Goal: Task Accomplishment & Management: Manage account settings

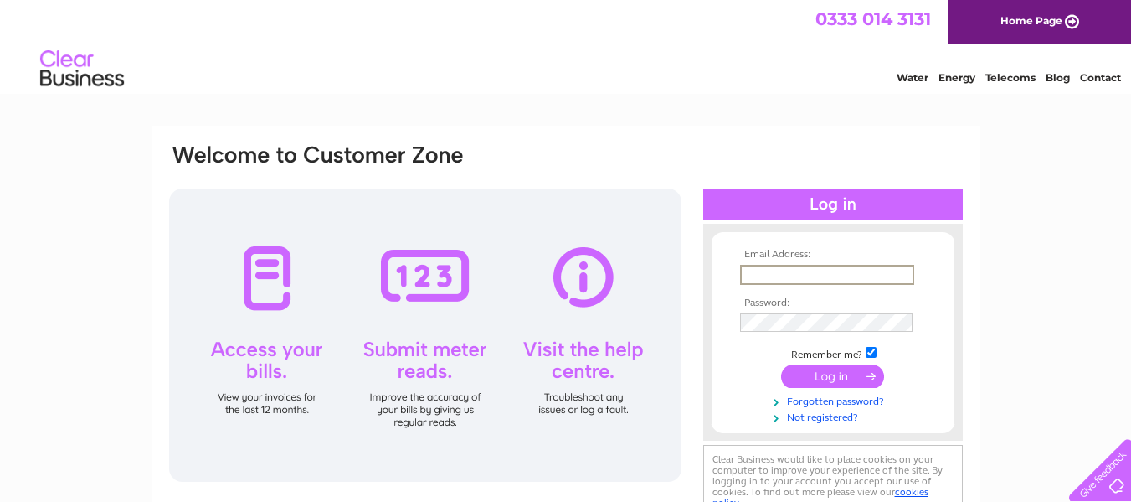
click at [760, 271] on input "text" at bounding box center [827, 275] width 174 height 20
type input "k"
type input "4"
type input "[EMAIL_ADDRESS][DOMAIN_NAME]"
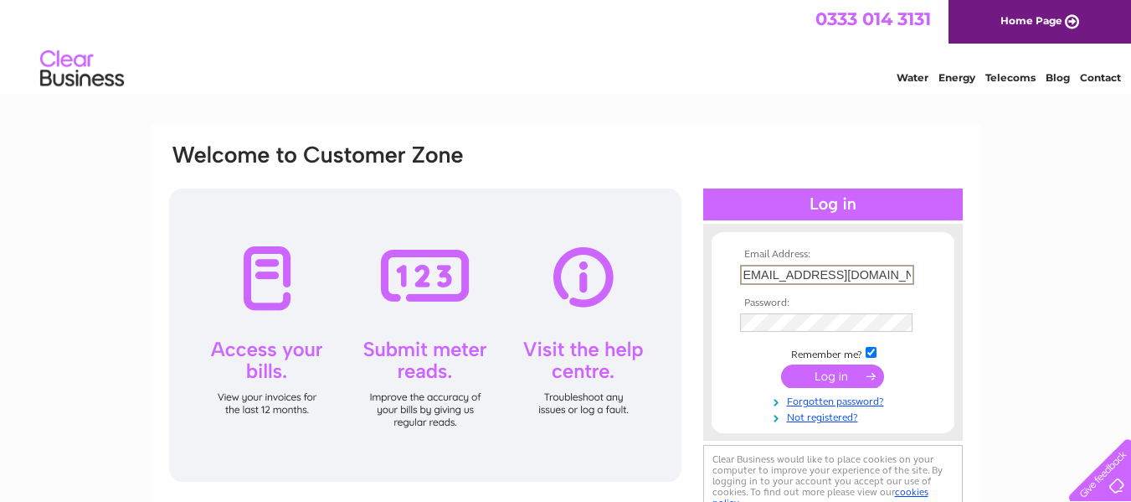
scroll to position [0, 0]
click at [781, 364] on input "submit" at bounding box center [832, 375] width 103 height 23
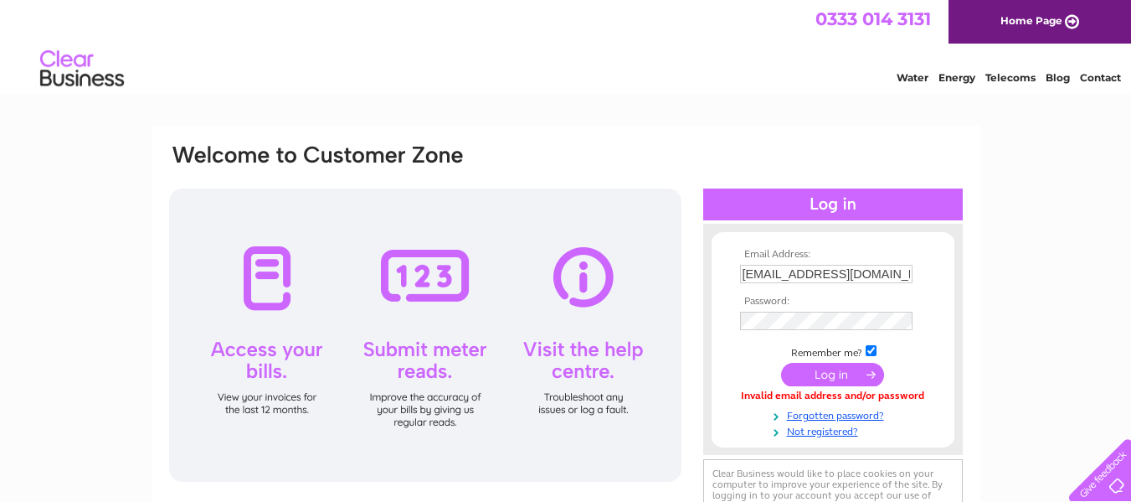
click at [955, 143] on div "Email Address: [EMAIL_ADDRESS][DOMAIN_NAME] Password:" at bounding box center [565, 339] width 797 height 394
drag, startPoint x: 955, startPoint y: 142, endPoint x: 983, endPoint y: 147, distance: 28.1
click at [983, 147] on div "Email Address: [EMAIL_ADDRESS][DOMAIN_NAME] Password:" at bounding box center [565, 503] width 1131 height 755
click at [790, 405] on td "Invalid email address and/or password" at bounding box center [833, 398] width 194 height 16
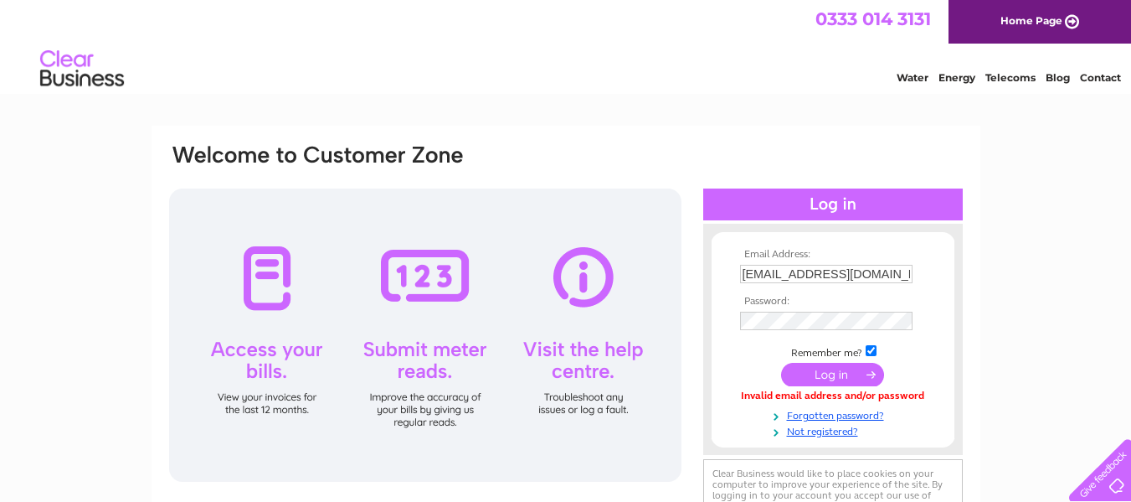
click at [780, 404] on td "Invalid email address and/or password" at bounding box center [833, 398] width 194 height 16
click at [842, 376] on input "submit" at bounding box center [832, 374] width 103 height 23
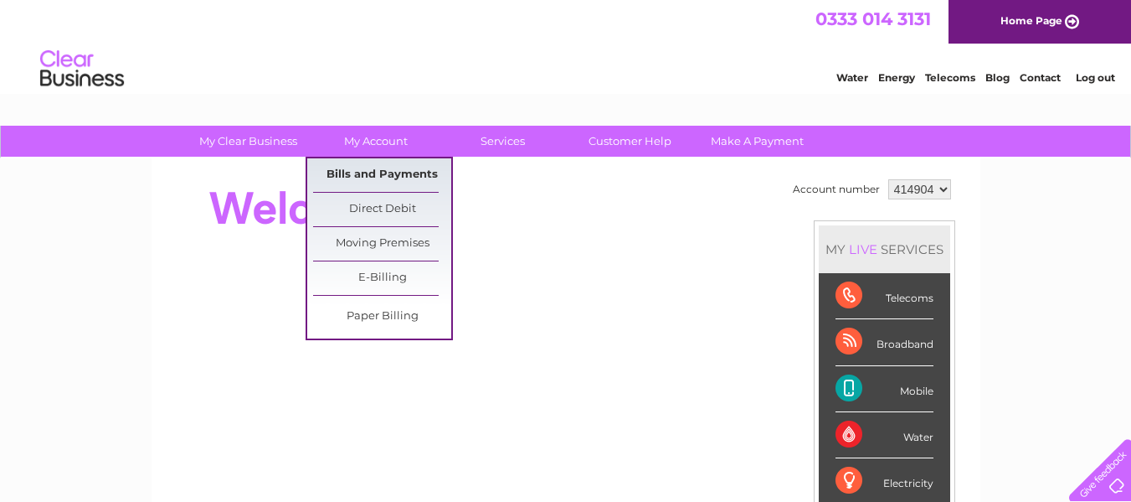
click at [388, 173] on link "Bills and Payments" at bounding box center [382, 174] width 138 height 33
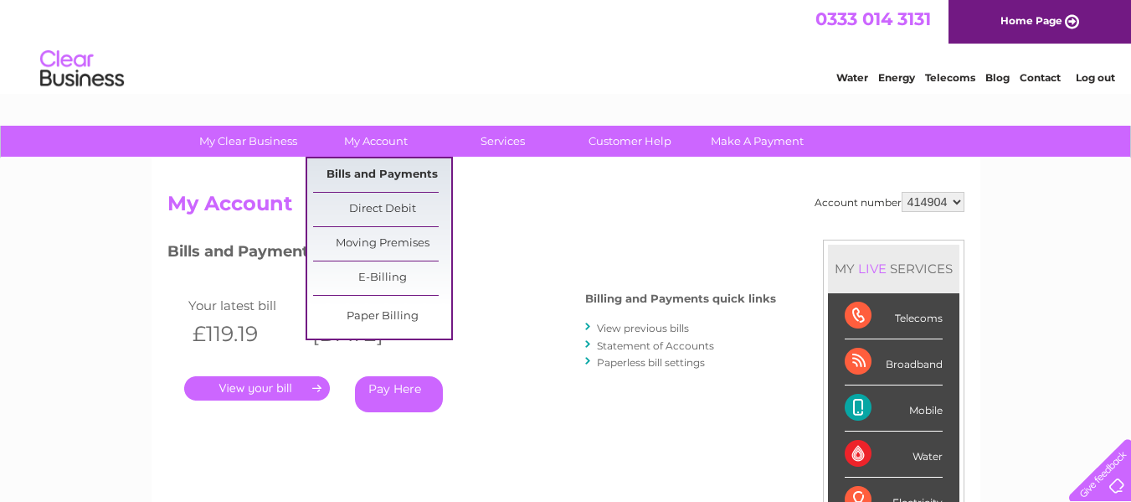
click at [390, 169] on link "Bills and Payments" at bounding box center [382, 174] width 138 height 33
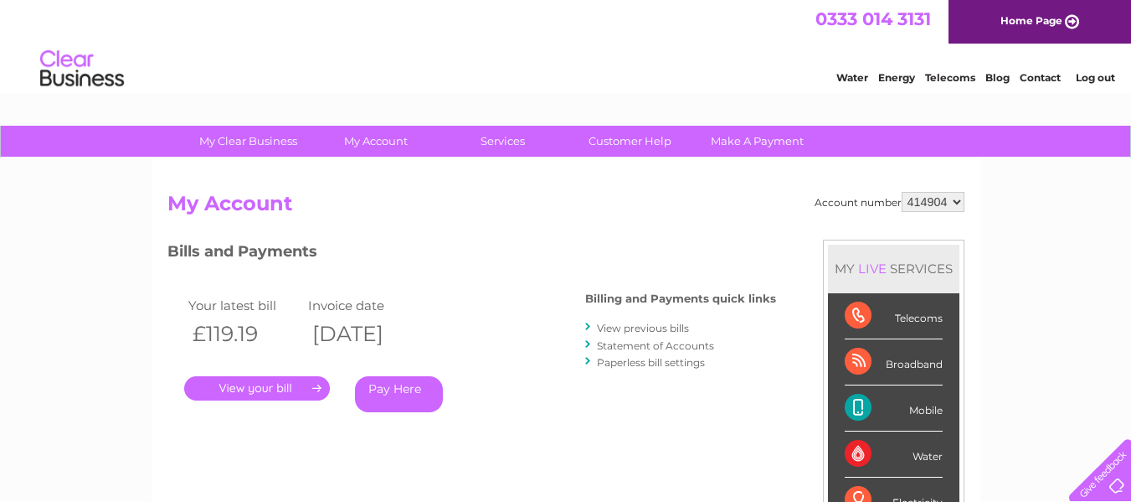
click at [504, 202] on h2 "My Account" at bounding box center [565, 208] width 797 height 32
click at [307, 394] on link "." at bounding box center [257, 388] width 146 height 24
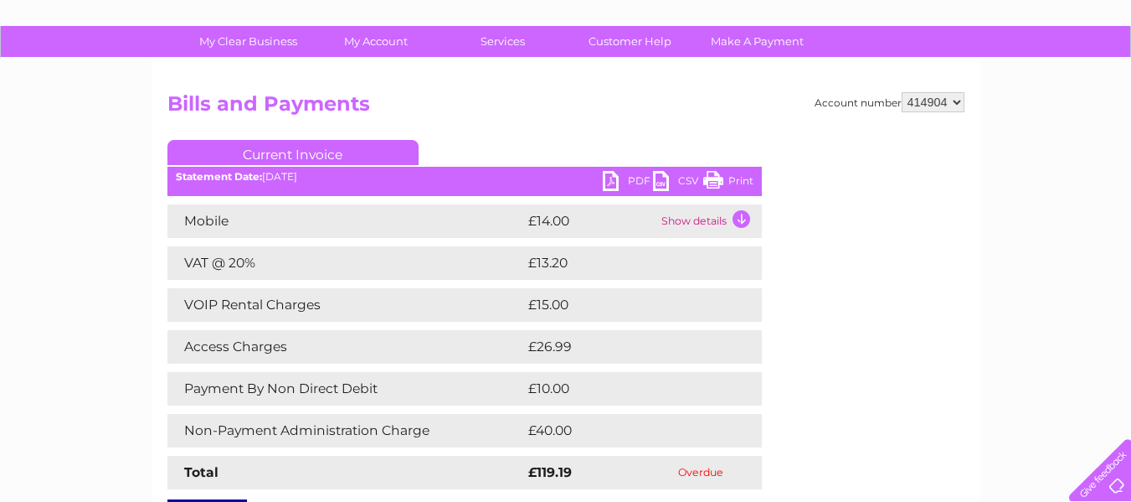
scroll to position [66, 0]
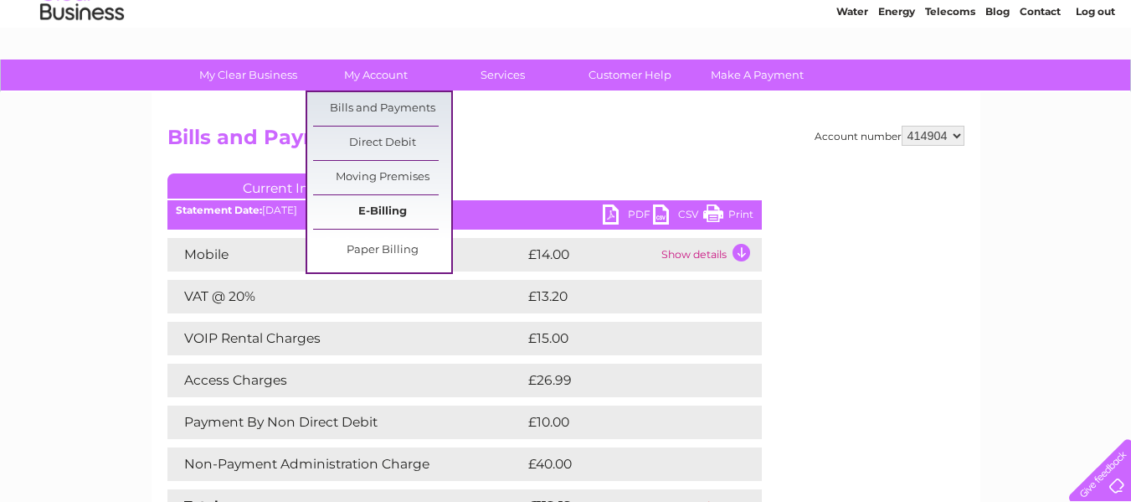
click at [409, 202] on link "E-Billing" at bounding box center [382, 211] width 138 height 33
click at [388, 212] on link "E-Billing" at bounding box center [382, 211] width 138 height 33
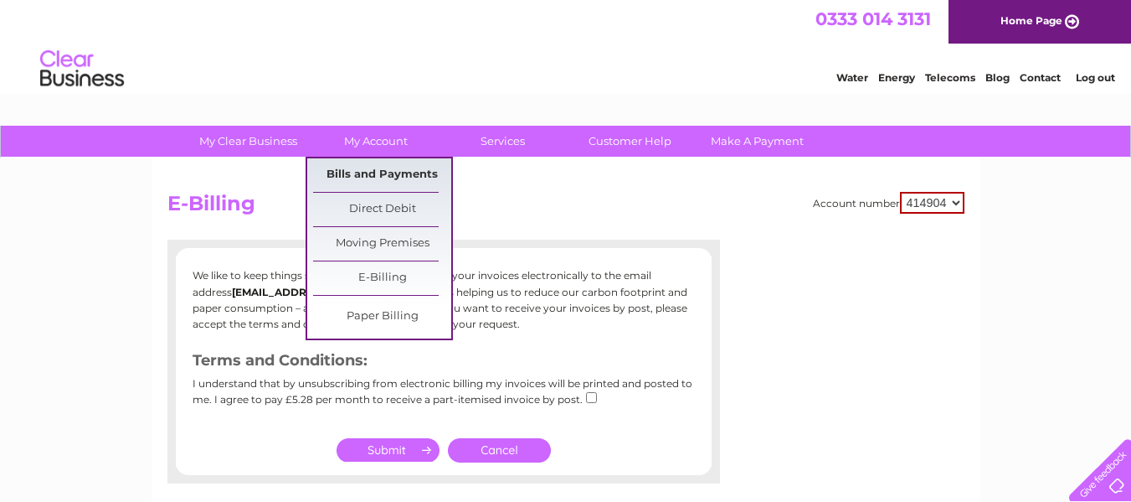
click at [373, 178] on link "Bills and Payments" at bounding box center [382, 174] width 138 height 33
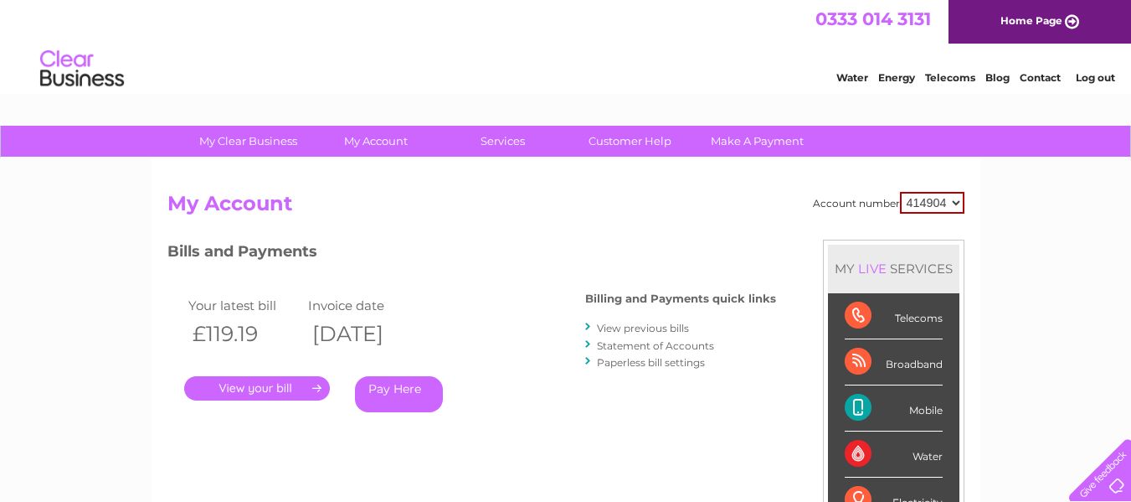
click at [651, 327] on link "View previous bills" at bounding box center [643, 328] width 92 height 13
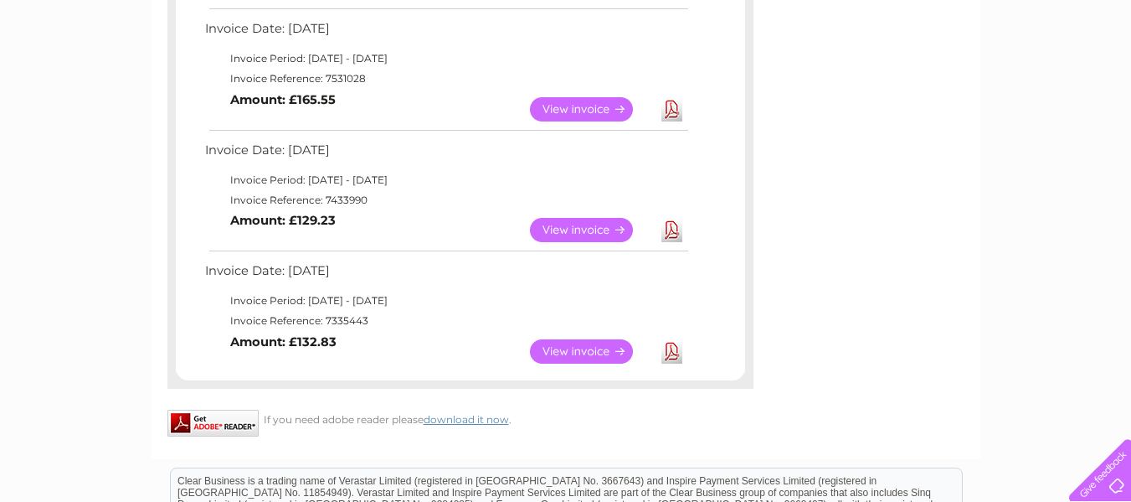
scroll to position [938, 0]
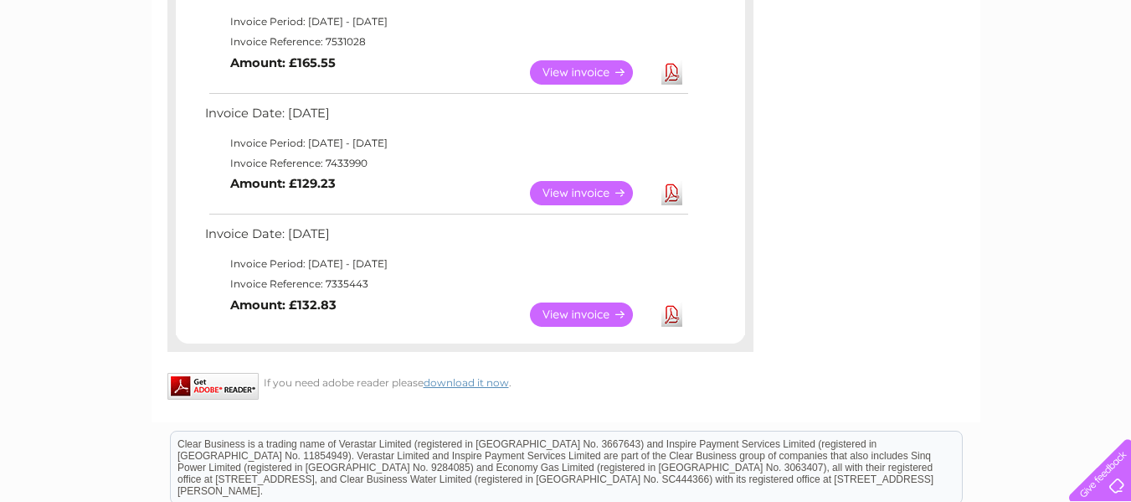
click at [588, 316] on link "View" at bounding box center [591, 314] width 123 height 24
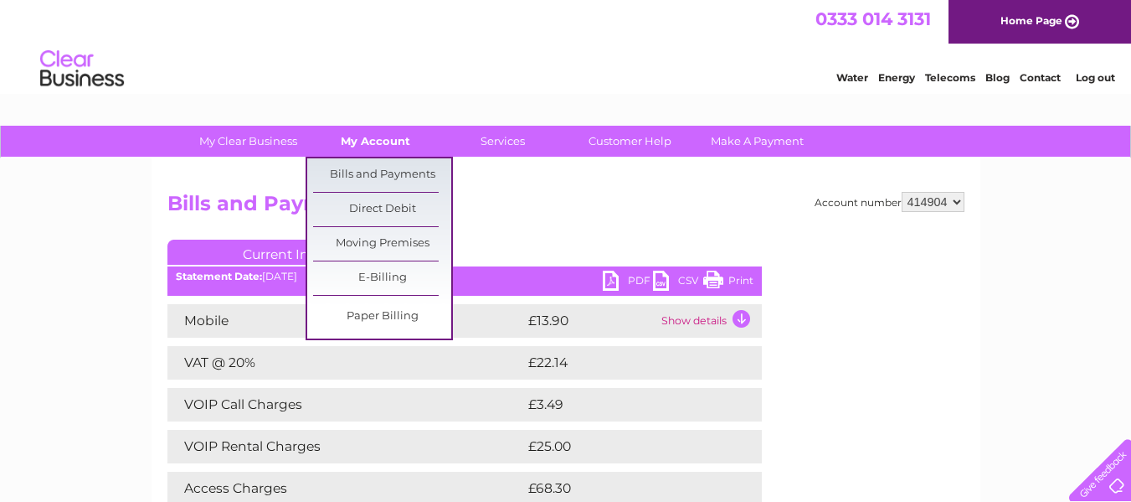
click at [375, 142] on link "My Account" at bounding box center [375, 141] width 138 height 31
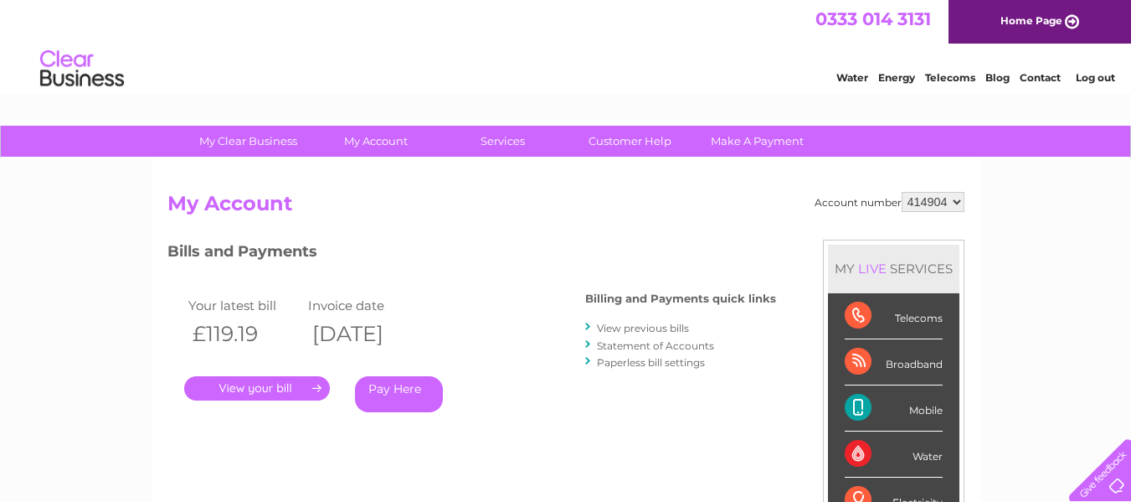
click at [649, 347] on link "Statement of Accounts" at bounding box center [655, 345] width 117 height 13
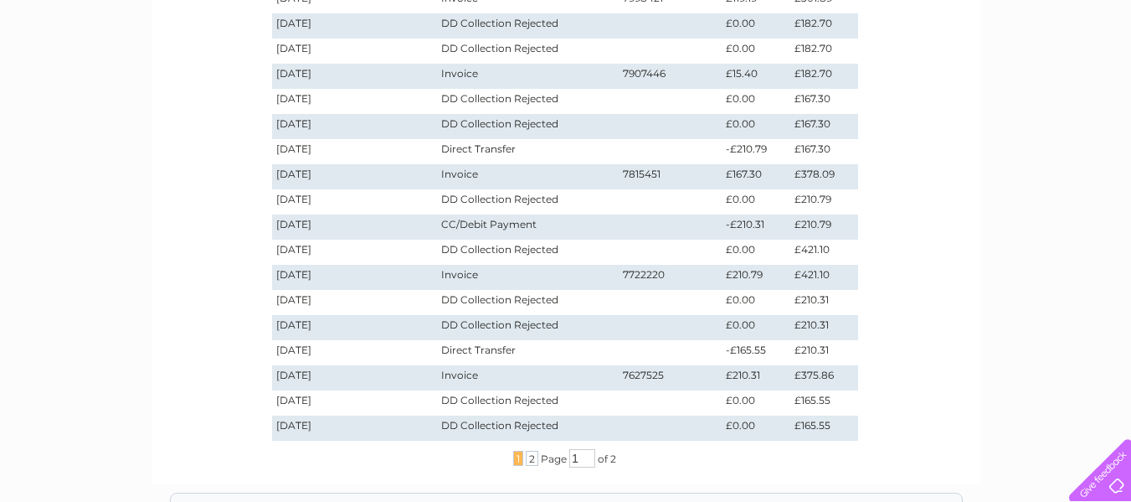
scroll to position [402, 0]
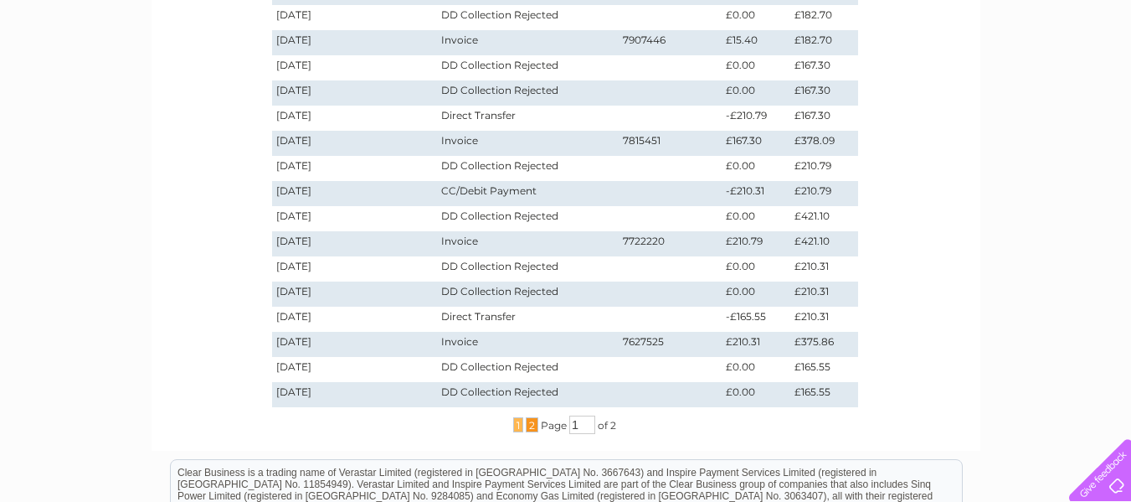
click at [533, 423] on span "2" at bounding box center [532, 424] width 13 height 15
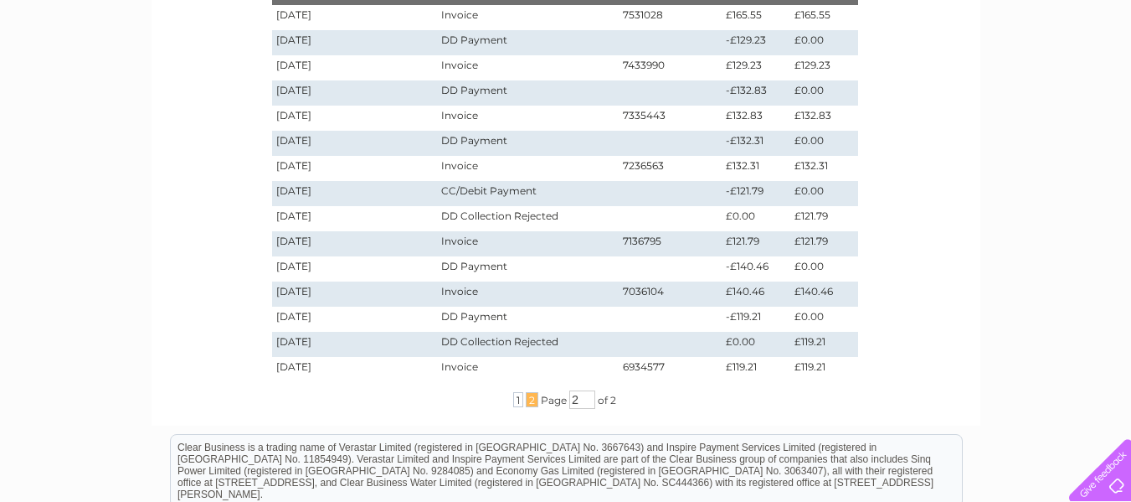
scroll to position [312, 0]
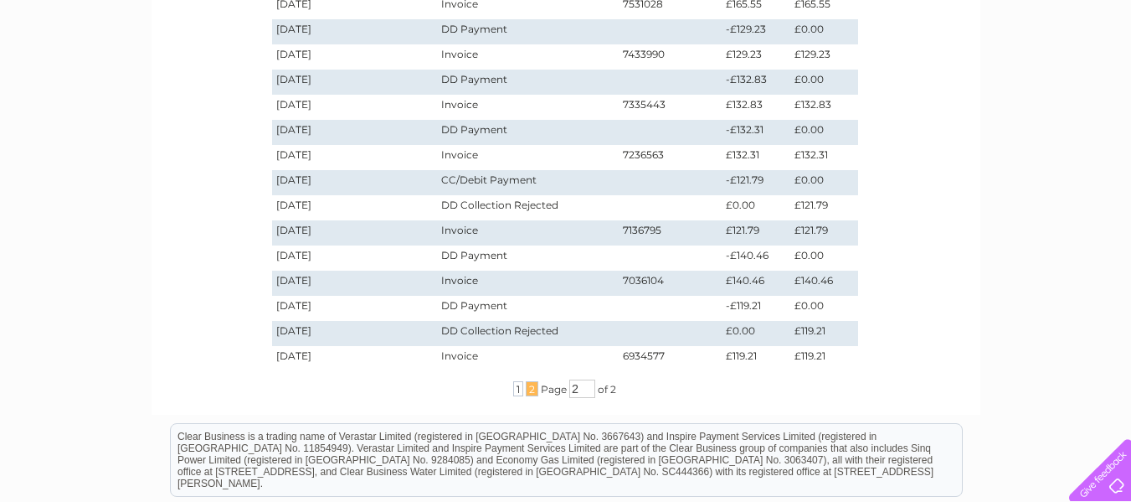
drag, startPoint x: 1135, startPoint y: 498, endPoint x: 707, endPoint y: 47, distance: 622.4
click at [513, 383] on span "1" at bounding box center [518, 388] width 10 height 15
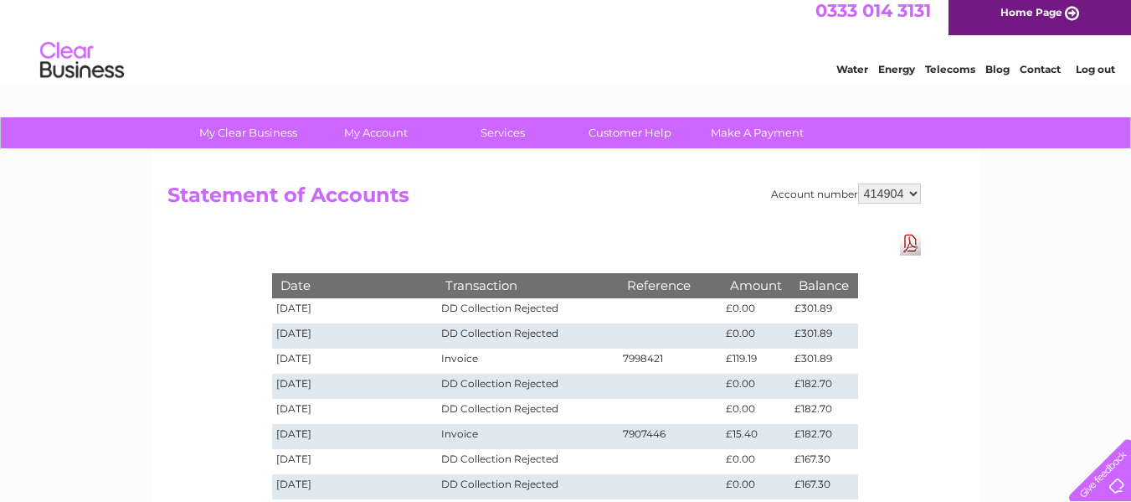
scroll to position [0, 0]
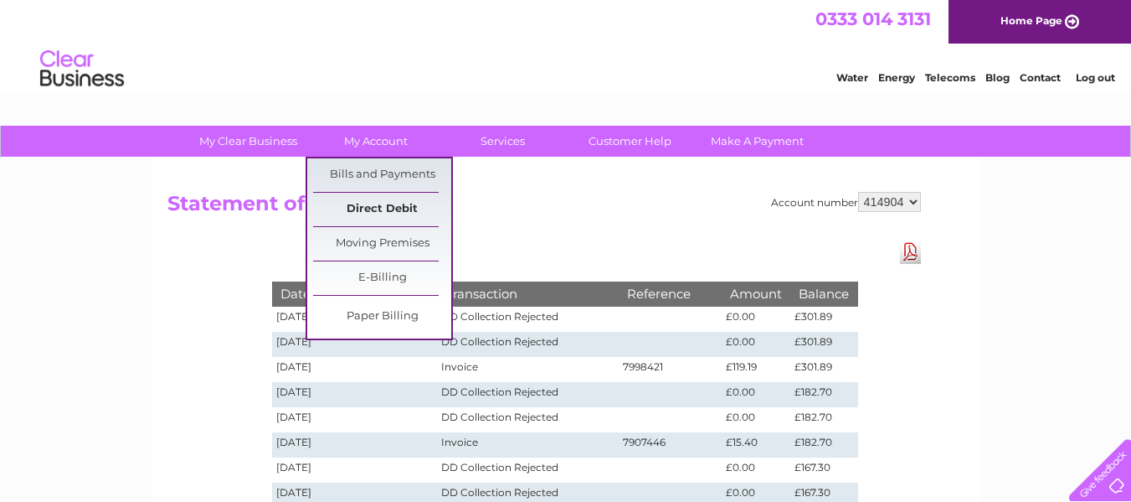
click at [400, 203] on link "Direct Debit" at bounding box center [382, 209] width 138 height 33
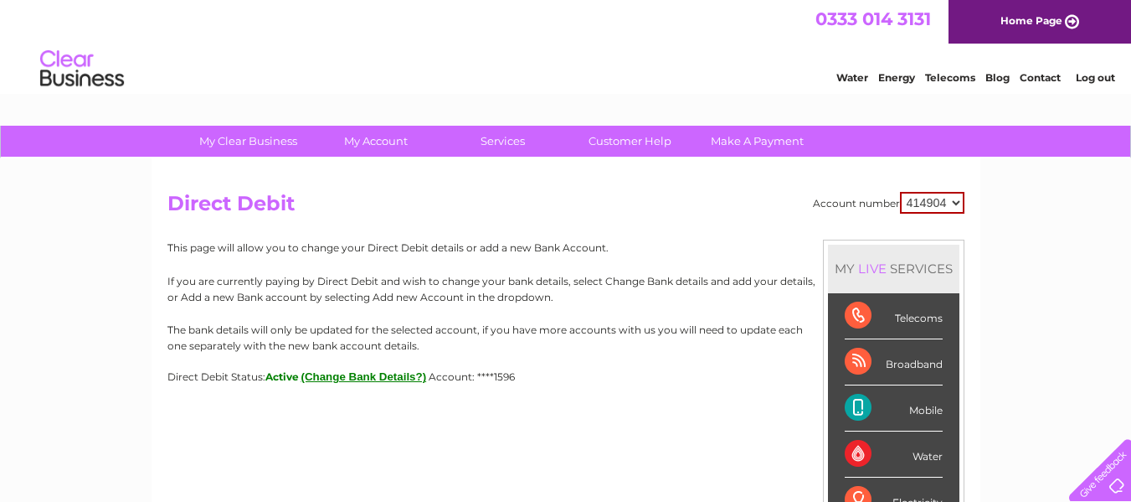
click at [375, 373] on button "(Change Bank Details?)" at bounding box center [364, 376] width 126 height 13
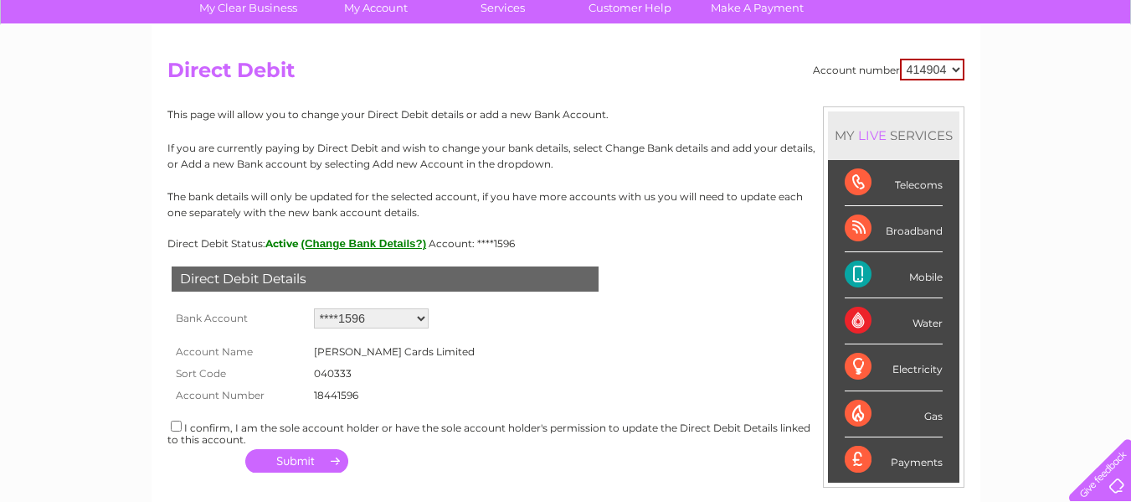
scroll to position [134, 0]
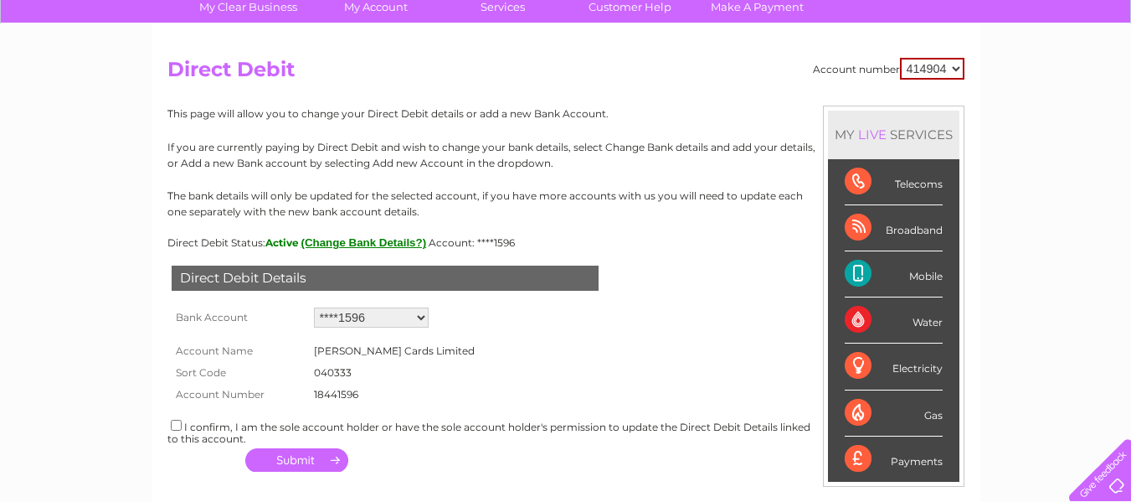
click at [419, 314] on select "Add new account ****1596 ****0010 ****0010 ****0010 ****8616 ****8616 ****8616 …" at bounding box center [371, 317] width 115 height 20
click at [504, 344] on form "Account Name Kim taylor Cards Limited Sort Code 040333 Account Number 18441596 …" at bounding box center [565, 368] width 797 height 73
click at [384, 312] on select "Add new account ****1596 ****0010 ****0010 ****0010 ****8616 ****8616 ****8616 …" at bounding box center [371, 317] width 115 height 20
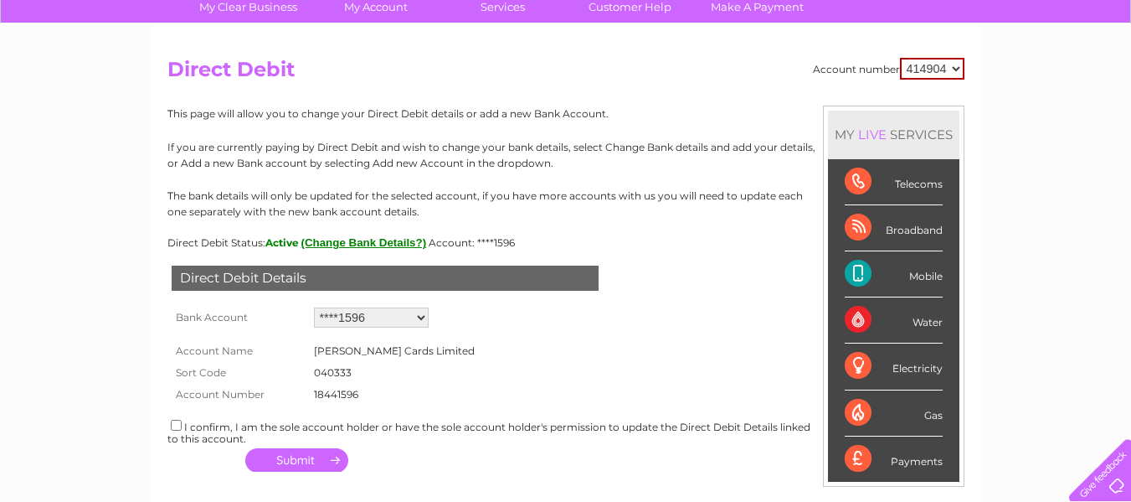
select select "0"
click at [314, 307] on select "Add new account ****1596 ****0010 ****0010 ****0010 ****8616 ****8616 ****8616 …" at bounding box center [371, 317] width 115 height 20
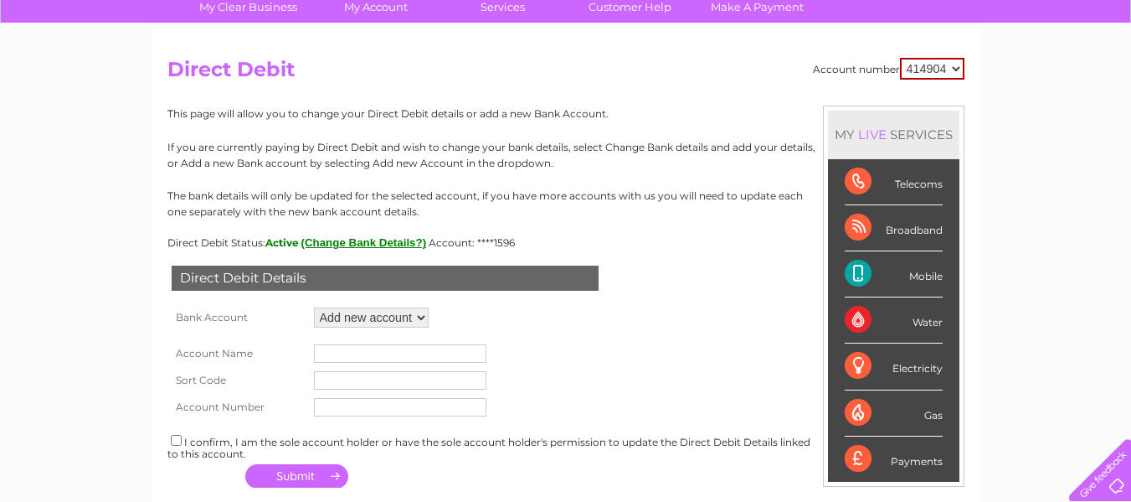
click at [357, 355] on input "text" at bounding box center [400, 353] width 172 height 18
type input "k"
type input "Mrs [PERSON_NAME]"
click at [352, 383] on input "text" at bounding box center [400, 380] width 172 height 18
type input "40-18-41"
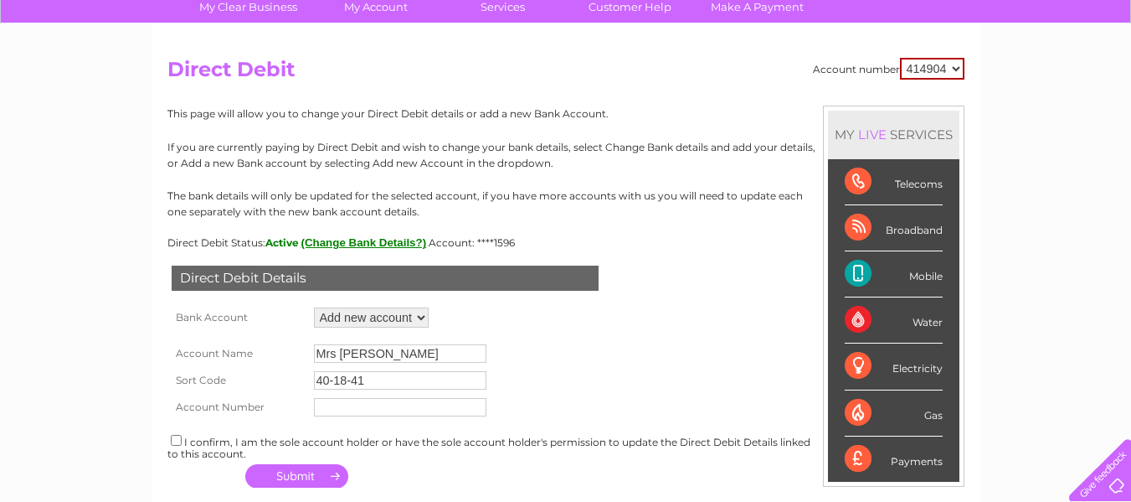
click at [350, 411] on input "text" at bounding box center [400, 407] width 172 height 18
type input "52488973"
click at [180, 447] on div "I confirm, I am the sole account holder or have the sole account holder's permi…" at bounding box center [565, 446] width 797 height 28
click at [176, 443] on input "checkbox" at bounding box center [176, 440] width 11 height 11
checkbox input "true"
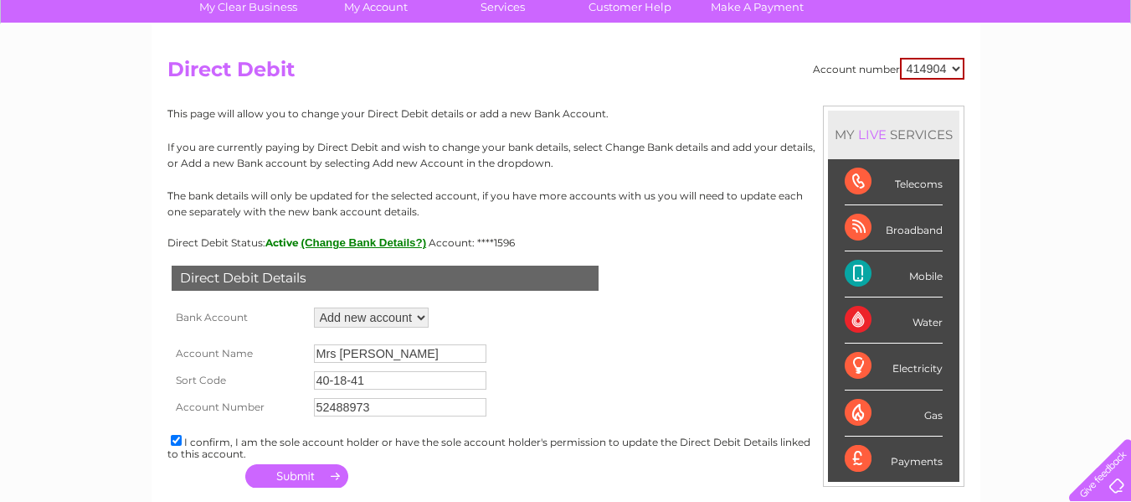
click at [286, 478] on button "button" at bounding box center [296, 475] width 103 height 23
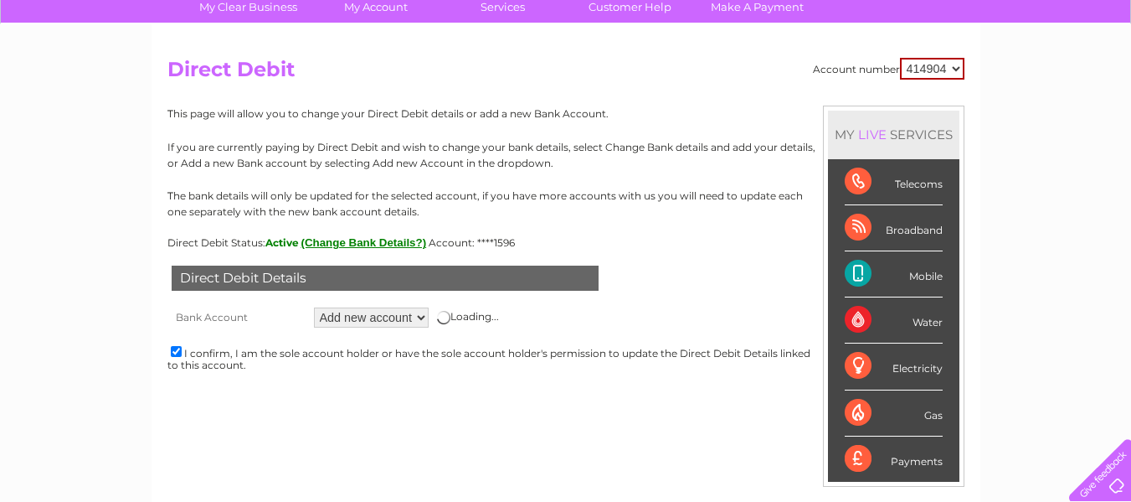
click at [1057, 105] on div "My Clear Business Login Details My Details My Preferences Link Account My Accou…" at bounding box center [565, 391] width 1131 height 798
click at [423, 315] on select "Add new account ****1596 ****0010 ****0010 ****0010 ****8616 ****8616 ****8616 …" at bounding box center [371, 317] width 115 height 20
click at [389, 318] on select "Add new account ****1596 ****0010 ****0010 ****0010 ****8616 ****8616 ****8616 …" at bounding box center [371, 317] width 115 height 20
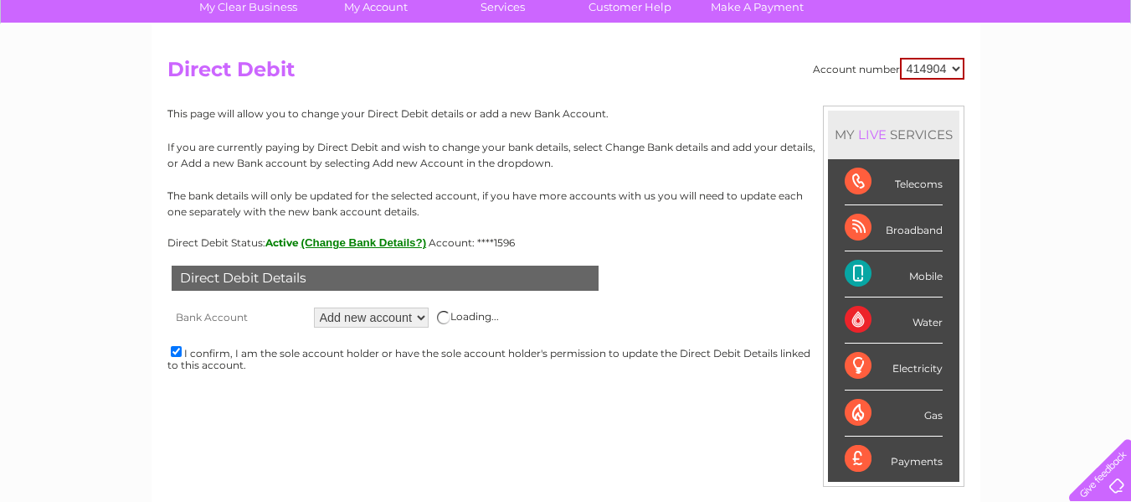
click at [389, 318] on select "Add new account ****1596 ****0010 ****0010 ****0010 ****8616 ****8616 ****8616 …" at bounding box center [371, 317] width 115 height 20
click at [314, 307] on select "Add new account ****1596 ****0010 ****0010 ****0010 ****8616 ****8616 ****8616 …" at bounding box center [371, 317] width 115 height 20
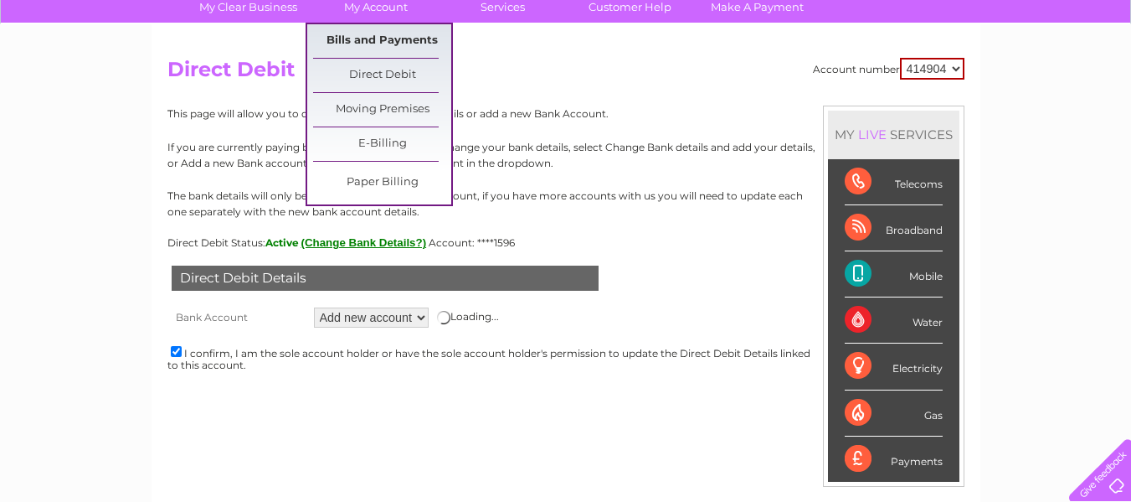
click at [390, 42] on link "Bills and Payments" at bounding box center [382, 40] width 138 height 33
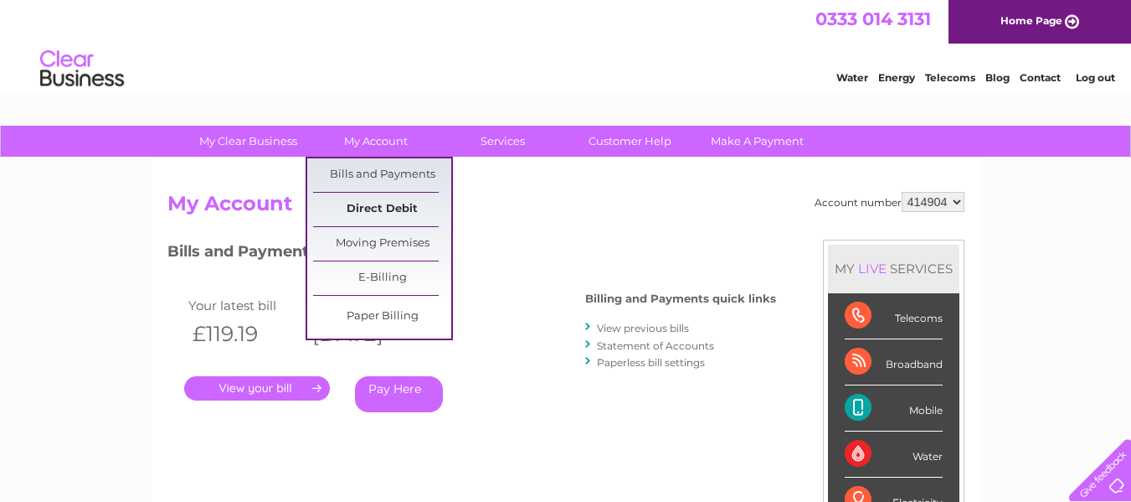
click at [383, 204] on link "Direct Debit" at bounding box center [382, 209] width 138 height 33
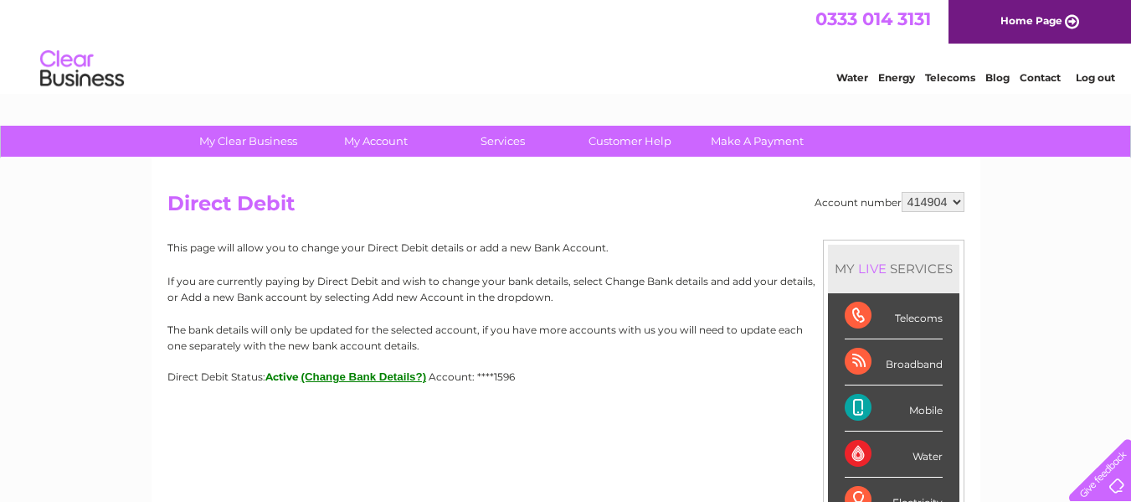
click at [382, 378] on button "(Change Bank Details?)" at bounding box center [364, 376] width 126 height 13
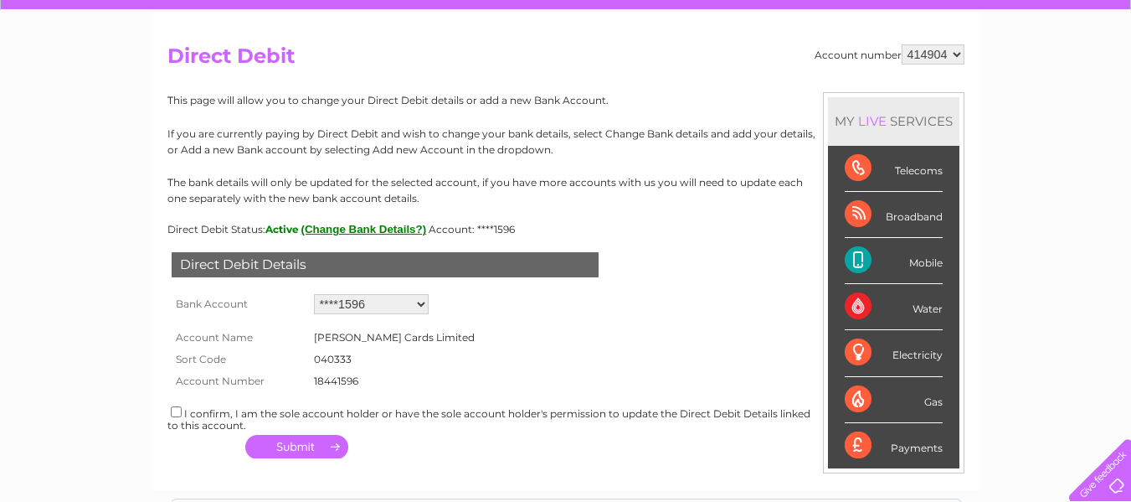
scroll to position [166, 0]
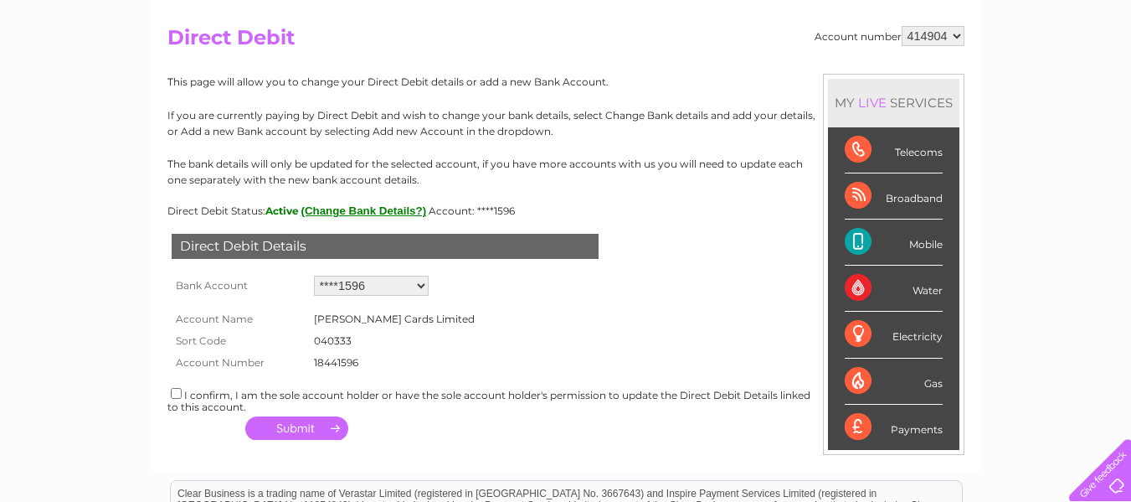
click at [419, 288] on select "Add new account ****1596 ****0010 ****0010 ****0010 ****8616 ****8616 ****8616 …" at bounding box center [371, 285] width 115 height 20
select select "0"
click at [314, 275] on select "Add new account ****1596 ****0010 ****0010 ****0010 ****8616 ****8616 ****8616 …" at bounding box center [371, 285] width 115 height 20
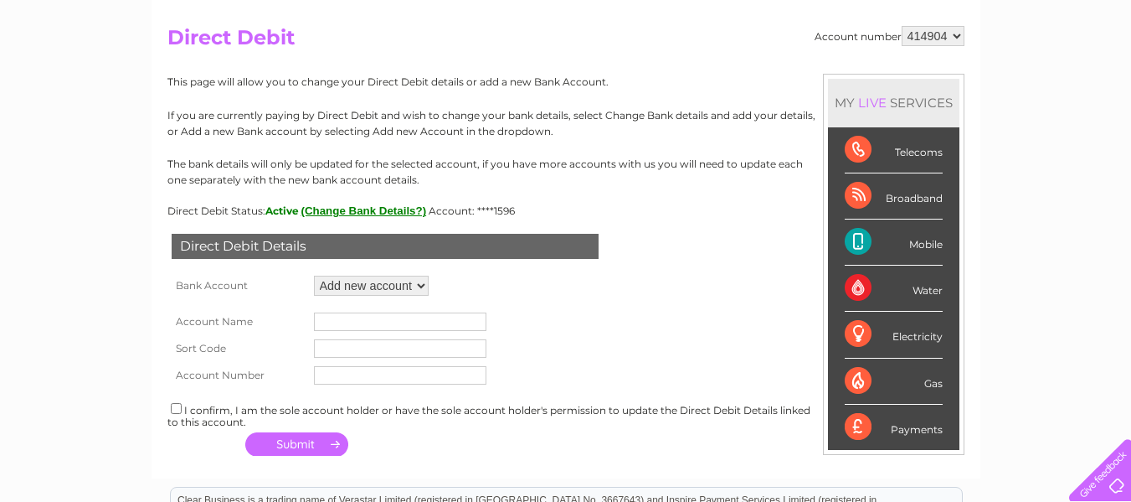
click at [334, 322] on input "text" at bounding box center [400, 321] width 172 height 18
type input "Mrs K Taylor"
click at [351, 353] on input "text" at bounding box center [400, 348] width 172 height 18
type input "40-18-41"
click at [337, 377] on input "text" at bounding box center [400, 375] width 172 height 18
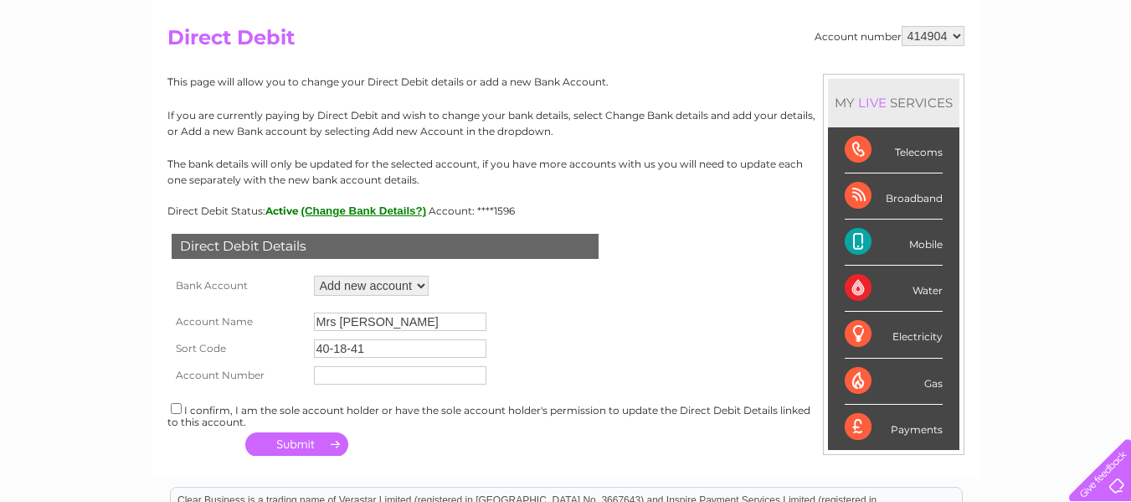
type input "52488973"
click at [174, 410] on input "checkbox" at bounding box center [176, 408] width 11 height 11
checkbox input "true"
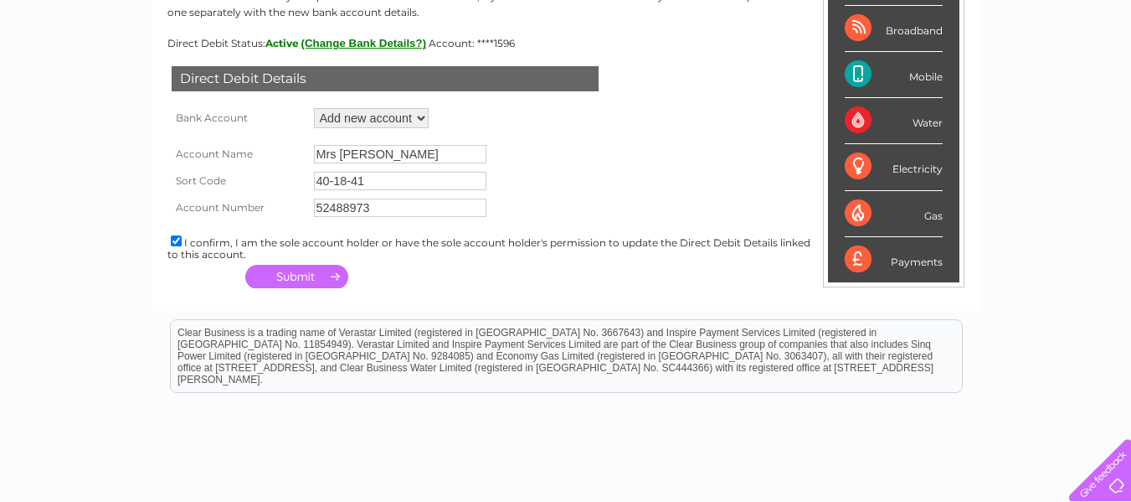
scroll to position [388, 0]
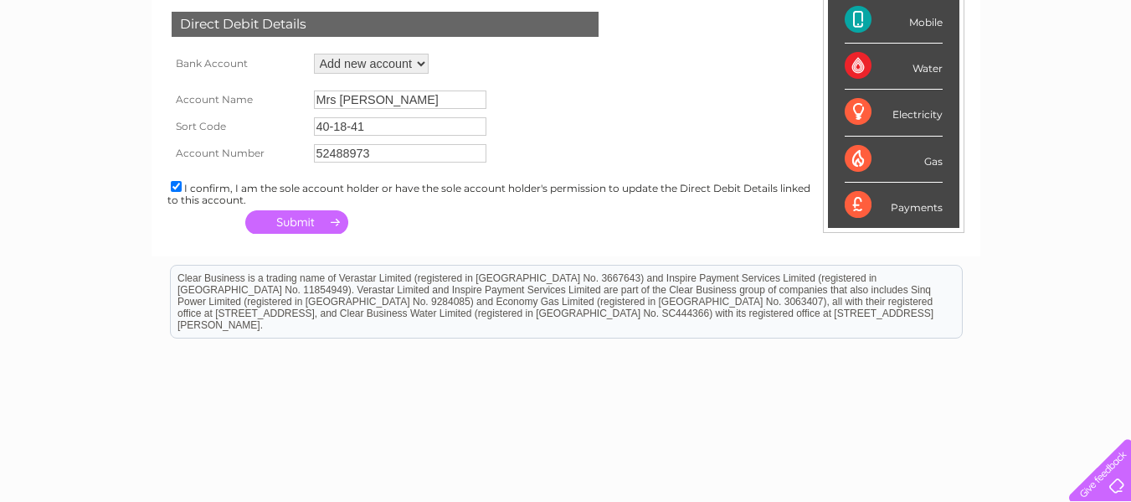
click at [327, 217] on button "button" at bounding box center [296, 221] width 103 height 23
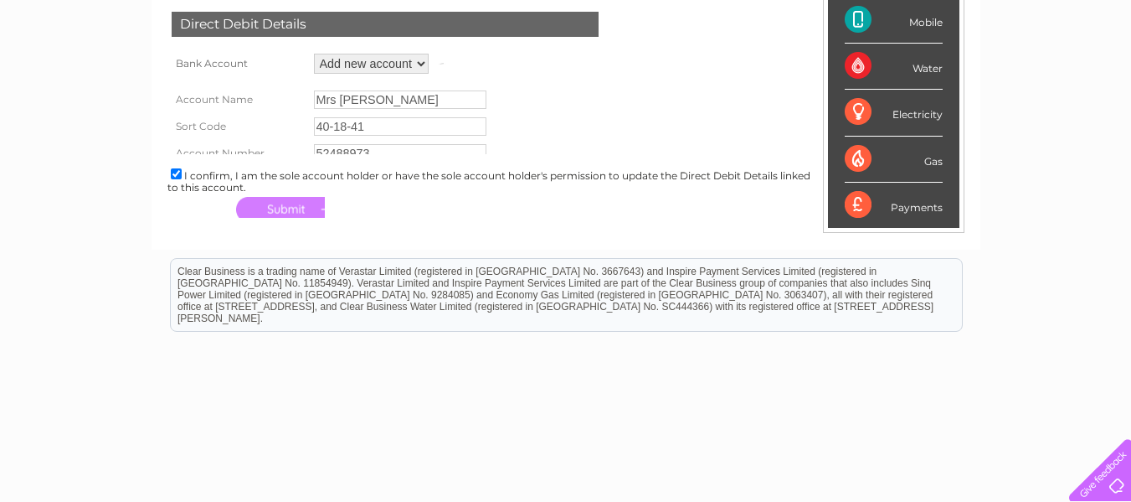
click at [327, 217] on div "Account number 414904 Direct Debit MY LIVE SERVICES Telecoms Broadband Mobile W…" at bounding box center [566, 10] width 829 height 479
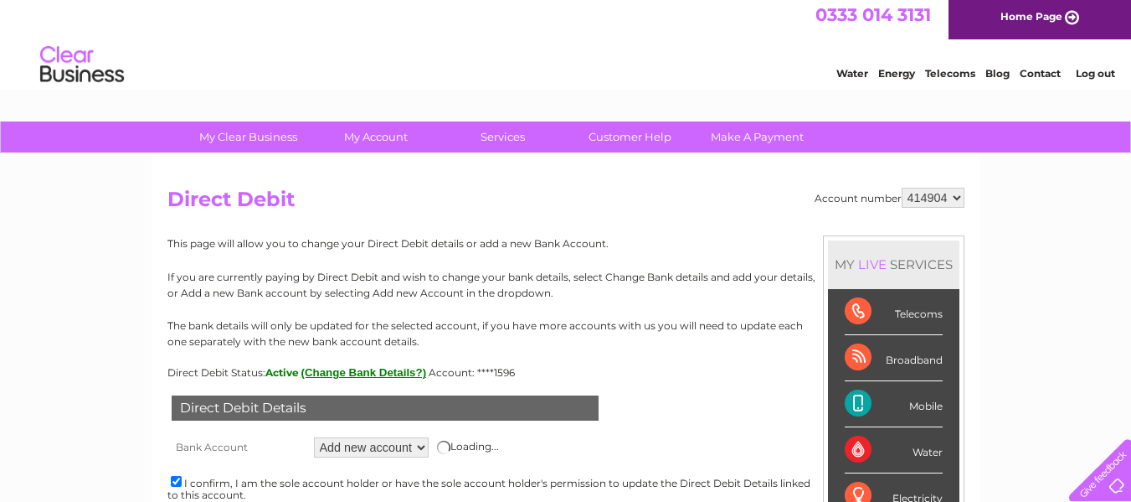
scroll to position [0, 0]
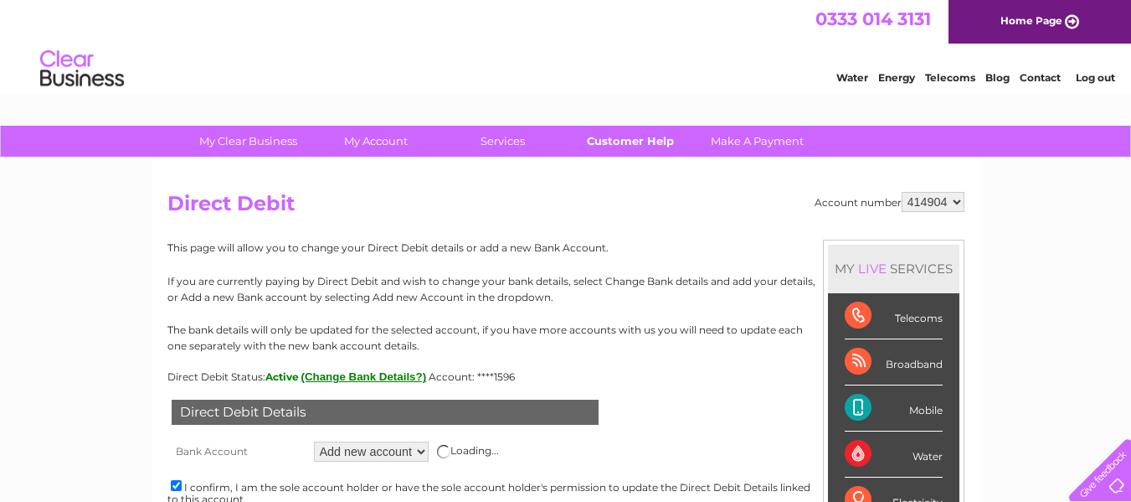
click at [631, 138] on link "Customer Help" at bounding box center [630, 141] width 138 height 31
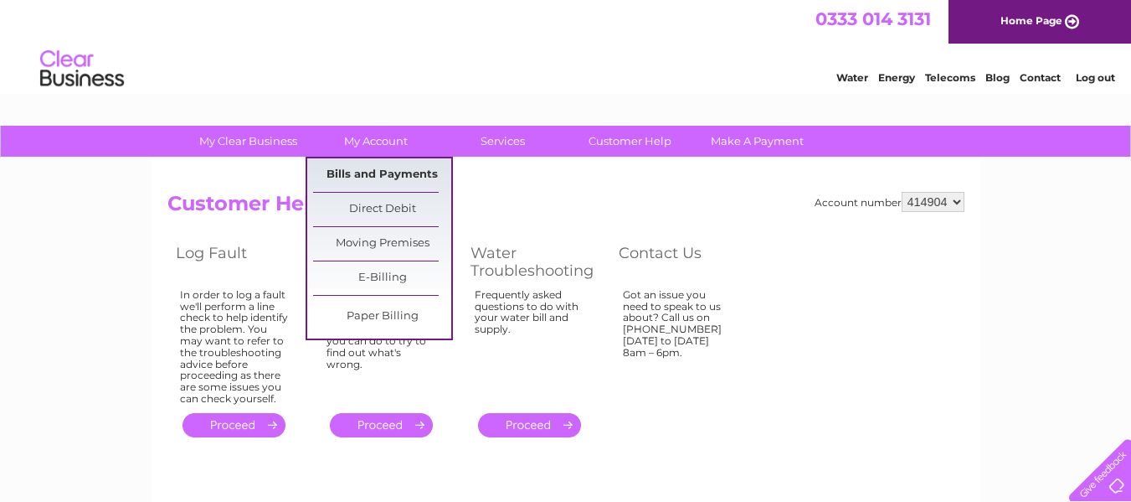
click at [371, 175] on link "Bills and Payments" at bounding box center [382, 174] width 138 height 33
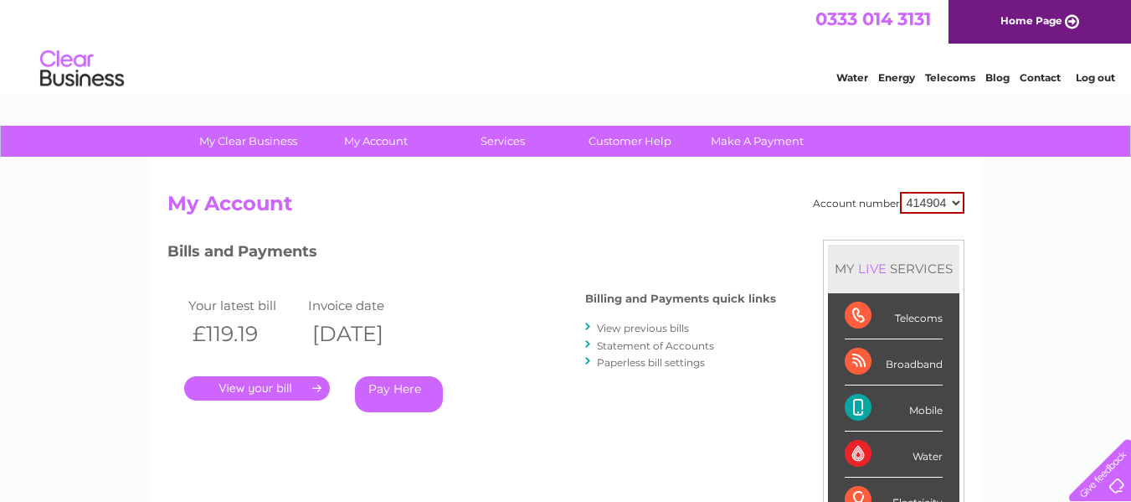
click at [646, 326] on link "View previous bills" at bounding box center [643, 328] width 92 height 13
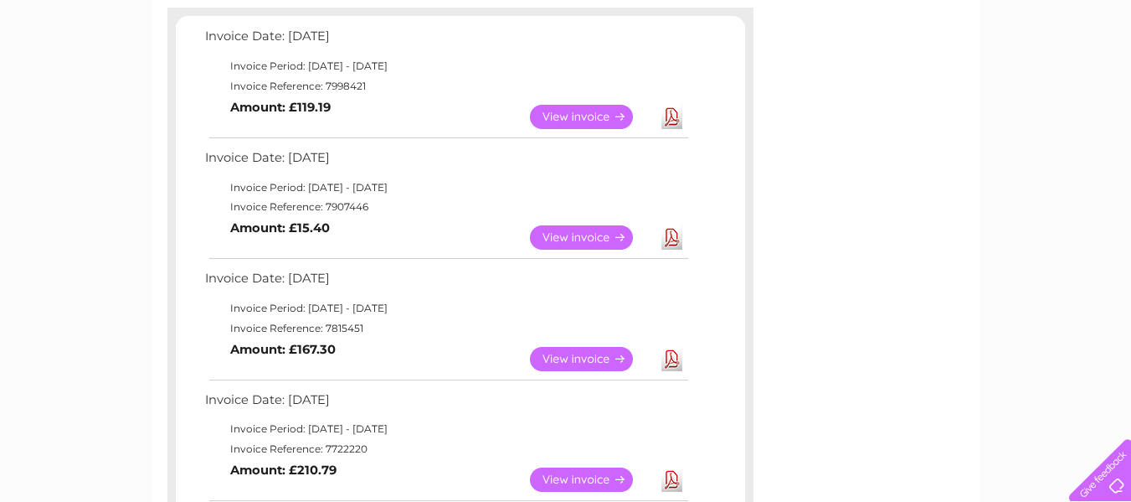
scroll to position [301, 0]
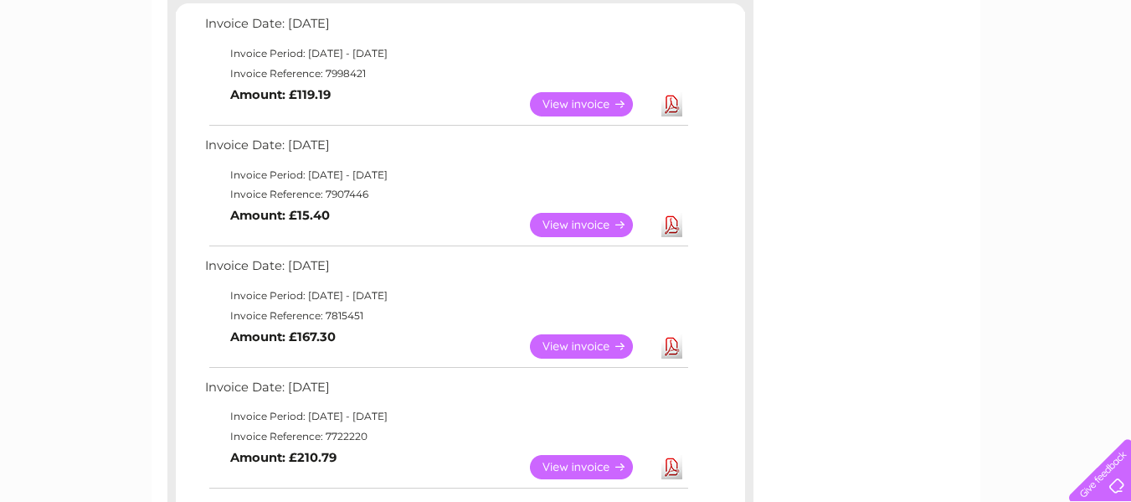
click at [596, 344] on link "View" at bounding box center [591, 346] width 123 height 24
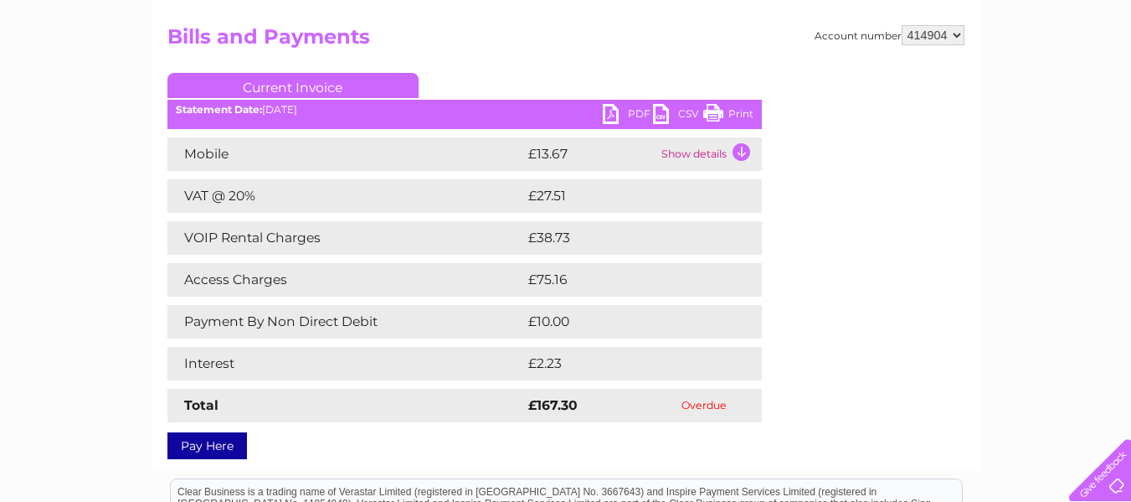
scroll to position [167, 0]
click at [545, 239] on td "£38.73" at bounding box center [625, 236] width 203 height 33
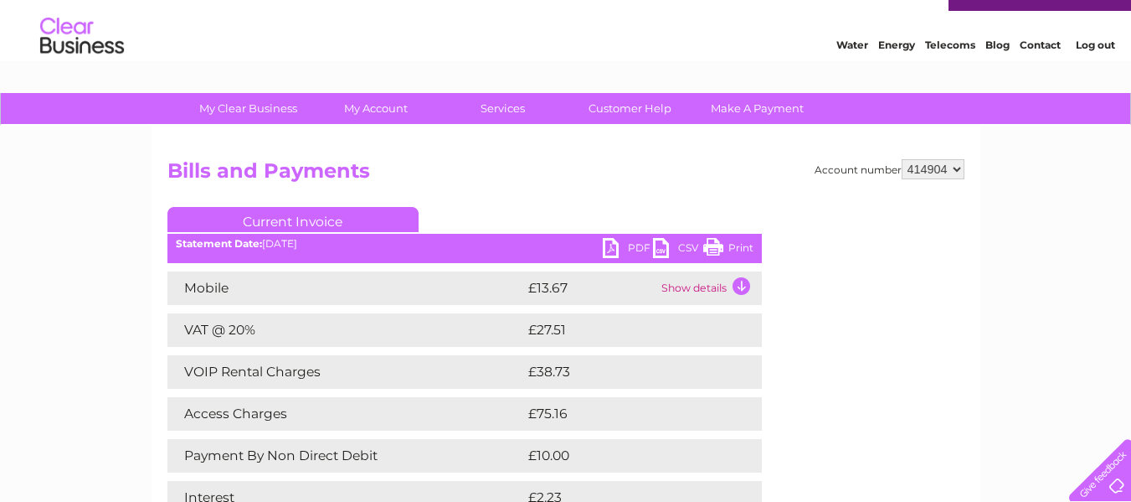
scroll to position [0, 0]
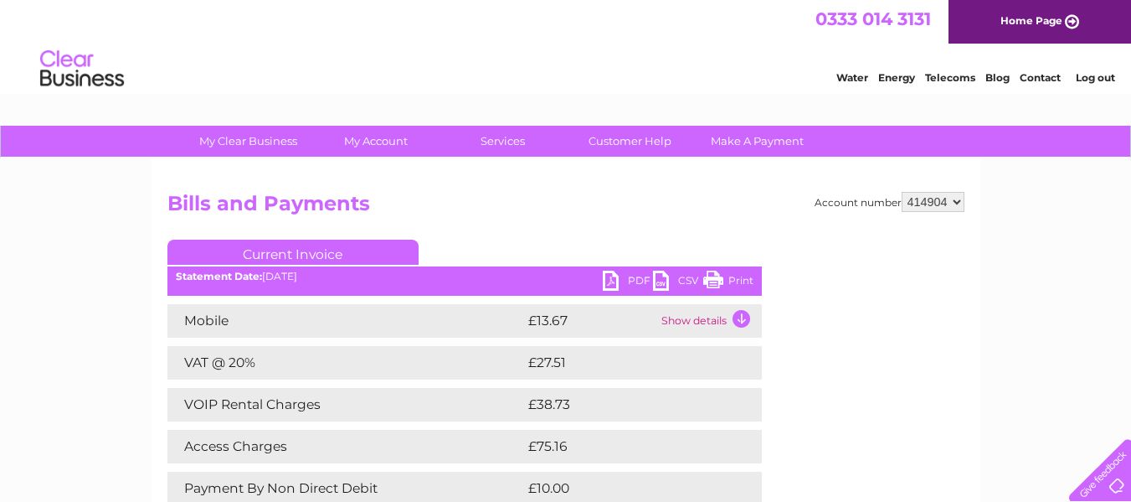
click at [736, 321] on td "Show details" at bounding box center [709, 320] width 105 height 33
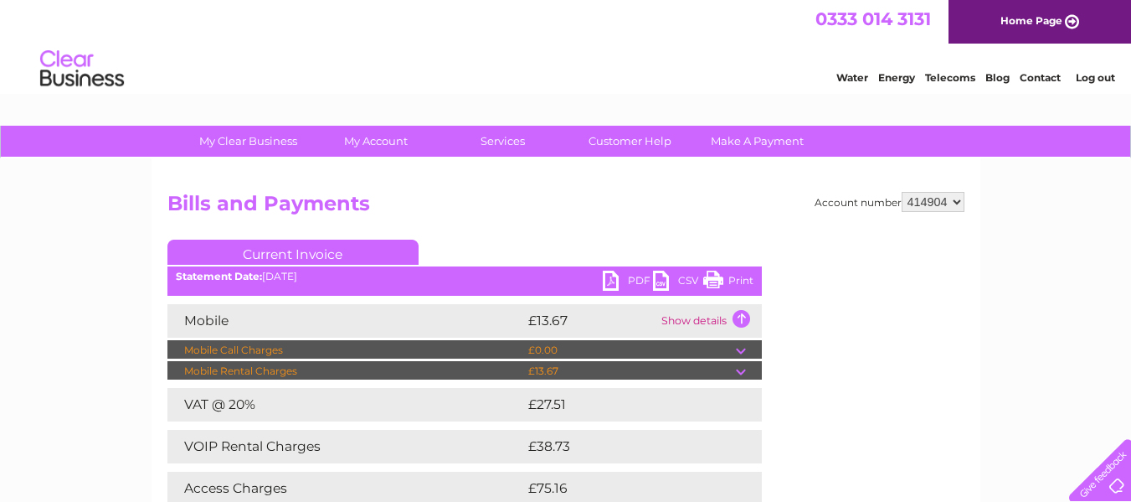
click at [739, 368] on td at bounding box center [749, 371] width 26 height 20
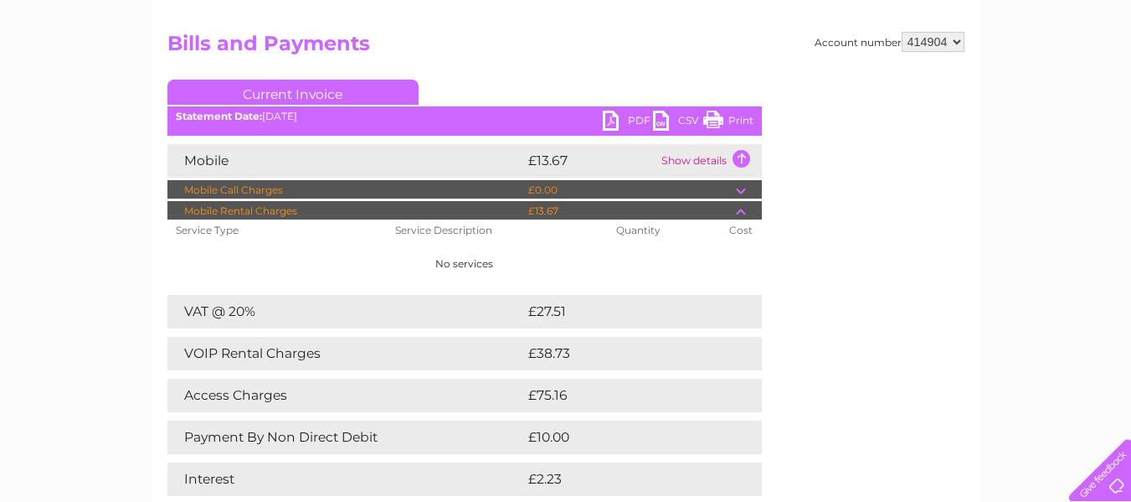
scroll to position [178, 0]
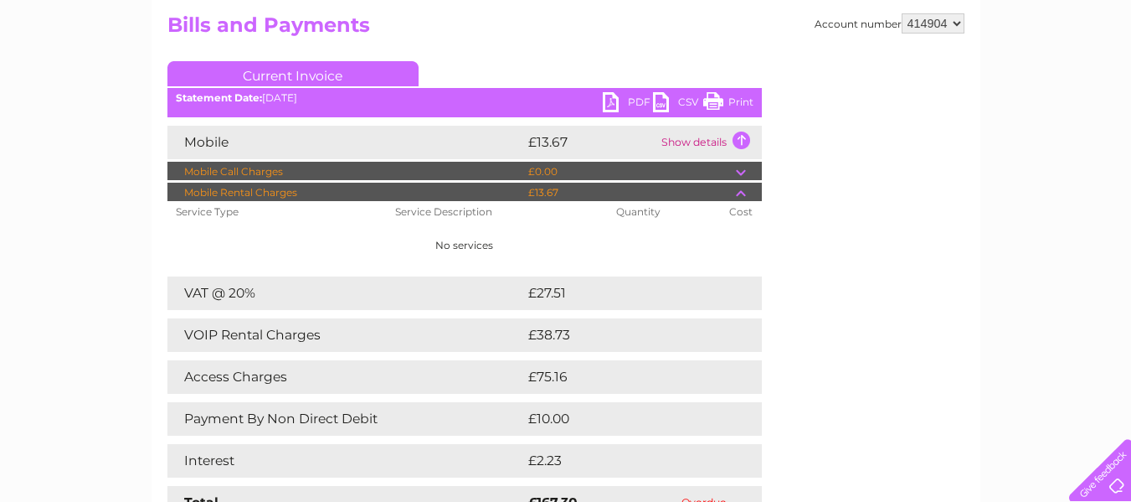
click at [731, 336] on td at bounding box center [745, 334] width 34 height 33
click at [709, 362] on td "£75.16" at bounding box center [625, 376] width 203 height 33
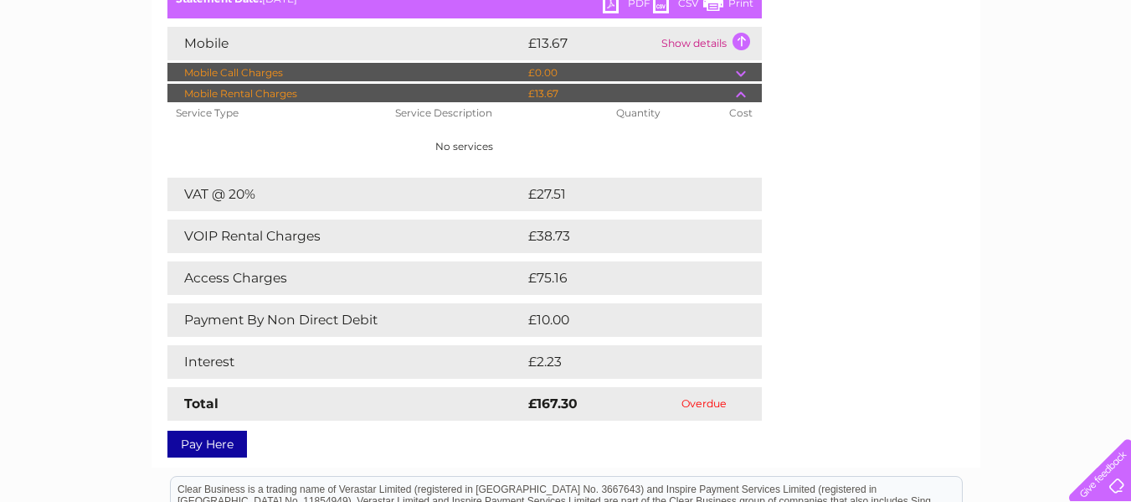
scroll to position [279, 0]
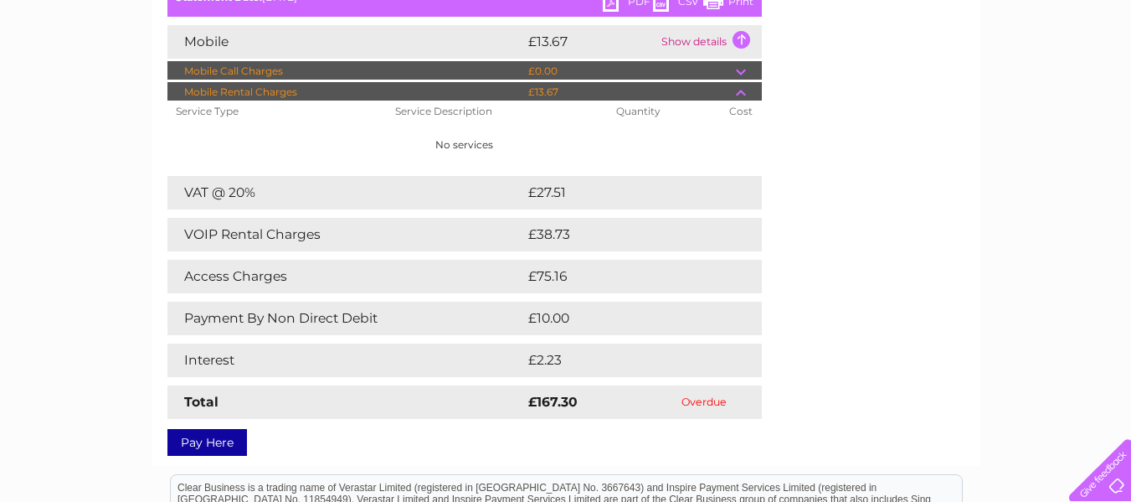
click at [227, 444] on link "Pay Here" at bounding box center [207, 442] width 80 height 27
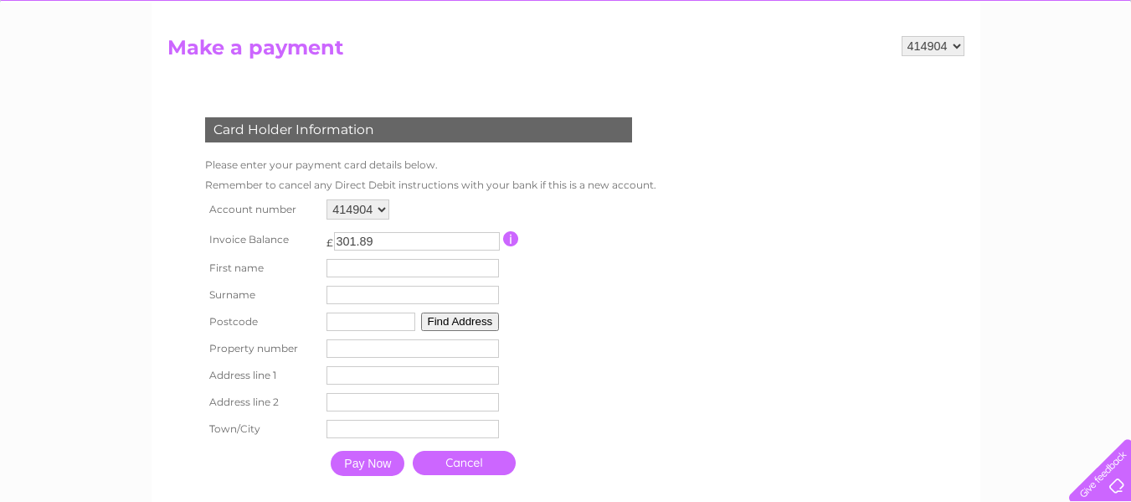
scroll to position [167, 0]
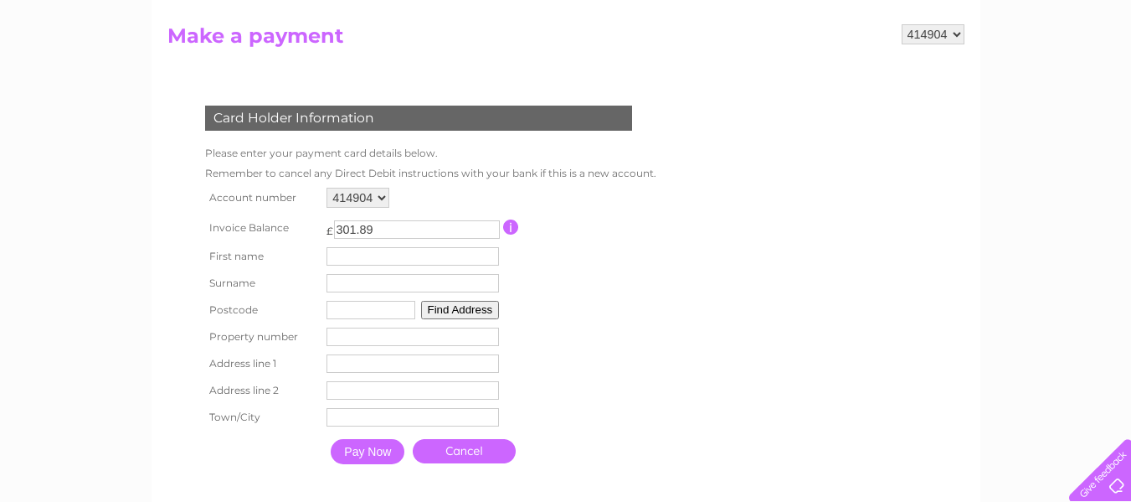
click at [515, 224] on input "button" at bounding box center [511, 226] width 16 height 15
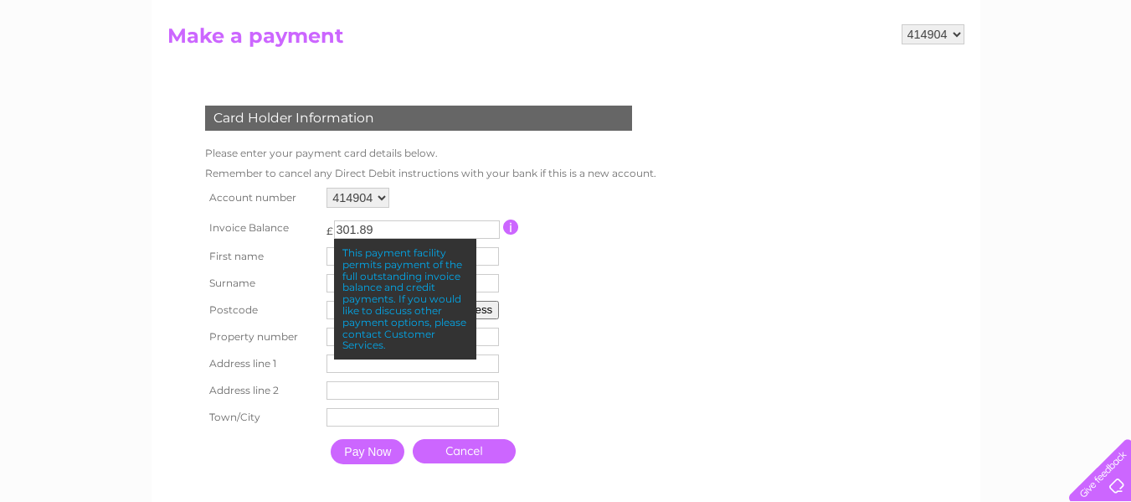
click at [515, 224] on input "button" at bounding box center [511, 226] width 16 height 15
click at [640, 327] on table "Account number 414904 Invoice Balance £ 301.89 First name Surname Postcode" at bounding box center [427, 327] width 452 height 289
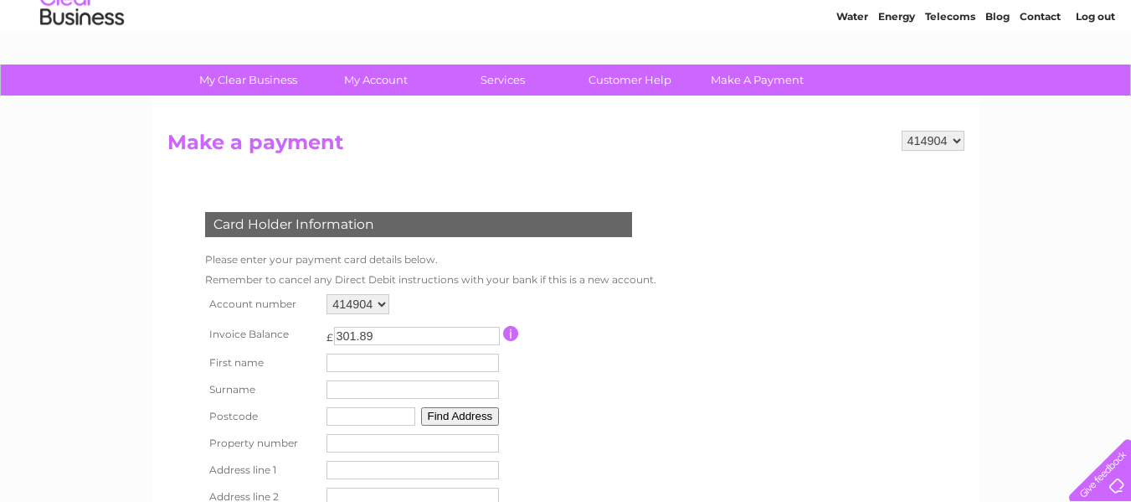
scroll to position [0, 0]
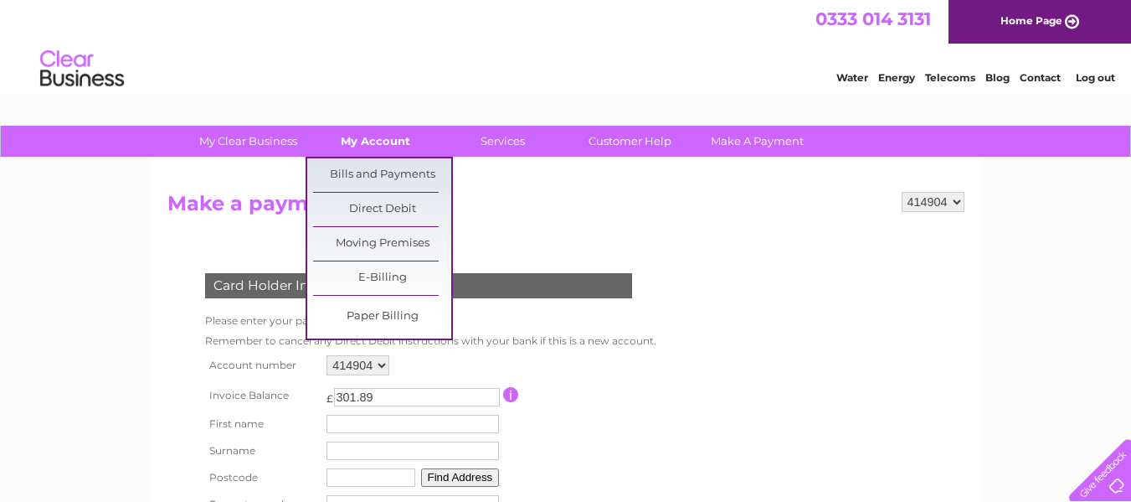
click at [391, 136] on link "My Account" at bounding box center [375, 141] width 138 height 31
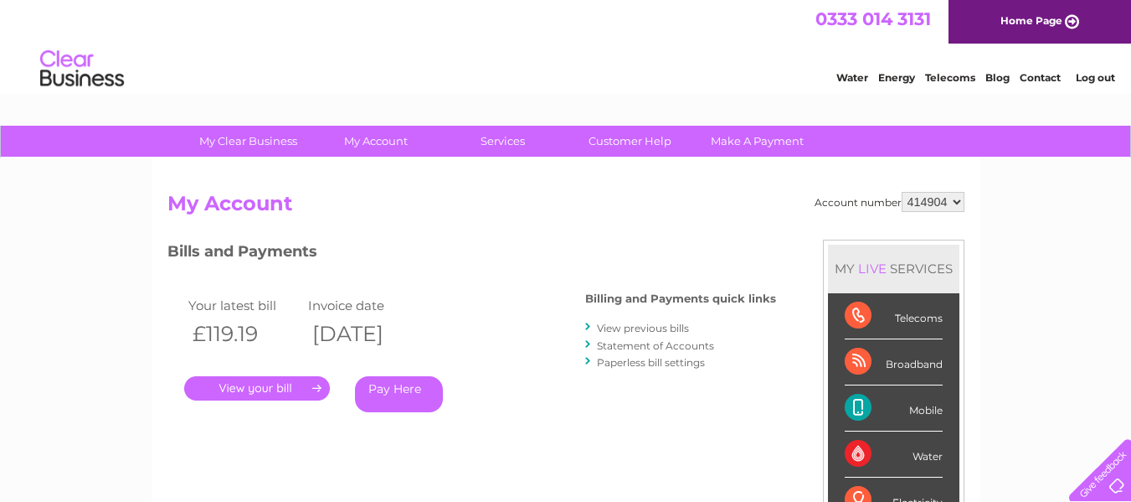
click at [296, 387] on link "." at bounding box center [257, 388] width 146 height 24
click at [283, 387] on link "." at bounding box center [257, 388] width 146 height 24
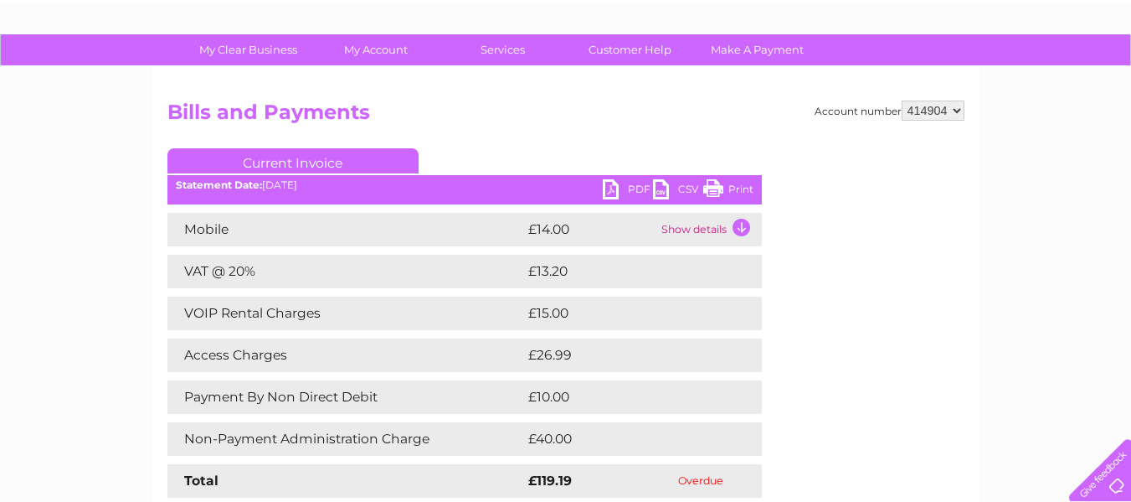
scroll to position [100, 0]
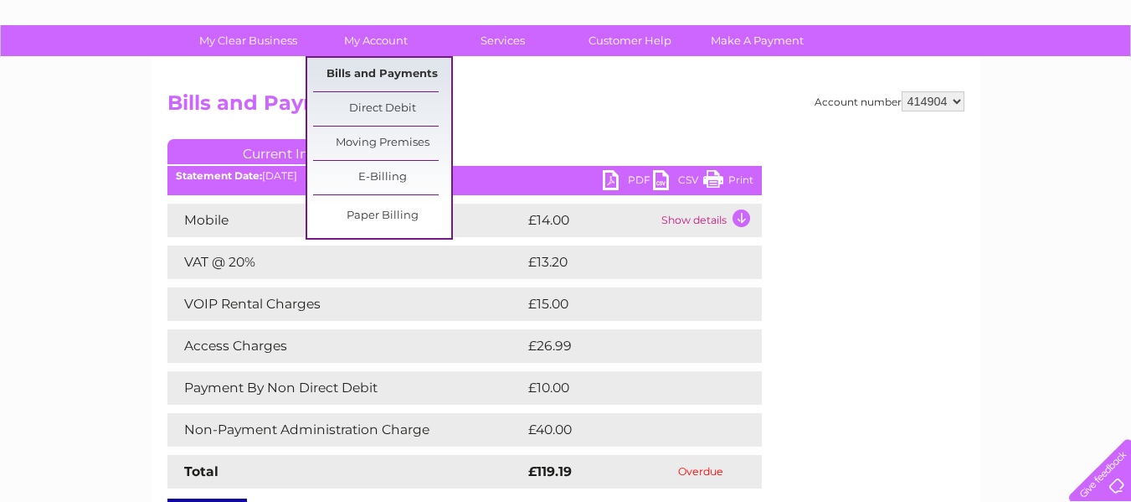
click at [377, 67] on link "Bills and Payments" at bounding box center [382, 74] width 138 height 33
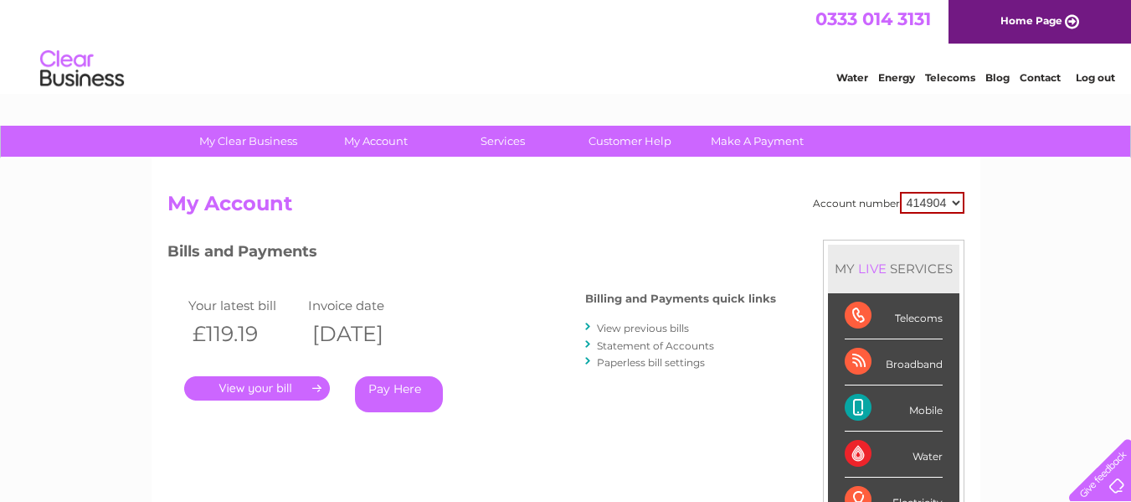
click at [670, 321] on li "View previous bills" at bounding box center [680, 327] width 191 height 17
click at [663, 328] on link "View previous bills" at bounding box center [643, 328] width 92 height 13
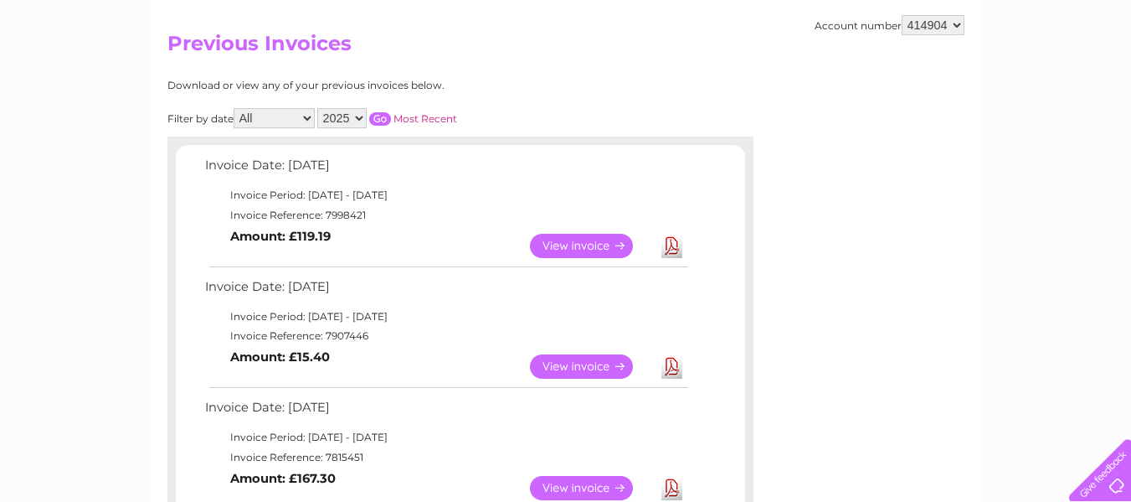
scroll to position [167, 0]
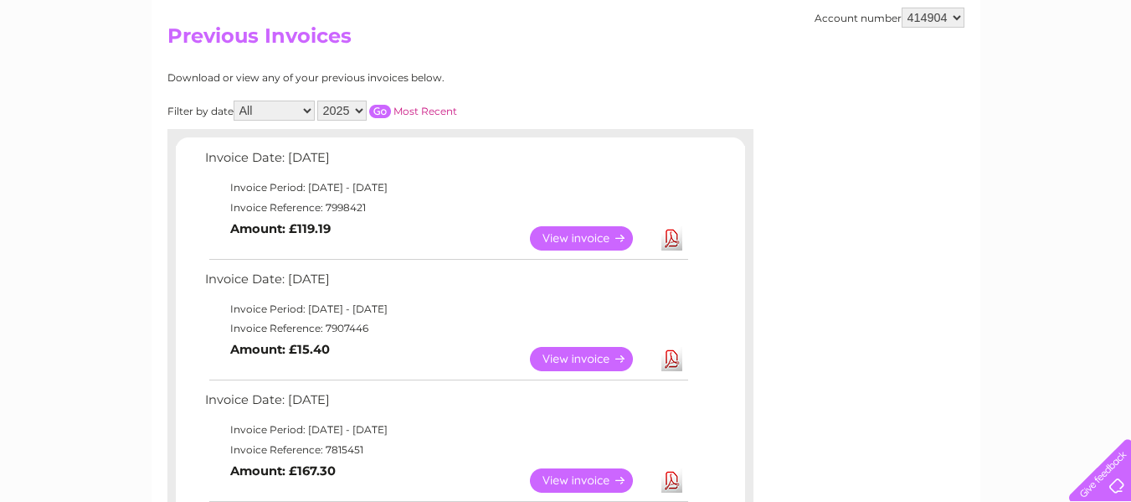
click at [580, 354] on link "View" at bounding box center [591, 359] width 123 height 24
click at [590, 477] on link "View" at bounding box center [591, 480] width 123 height 24
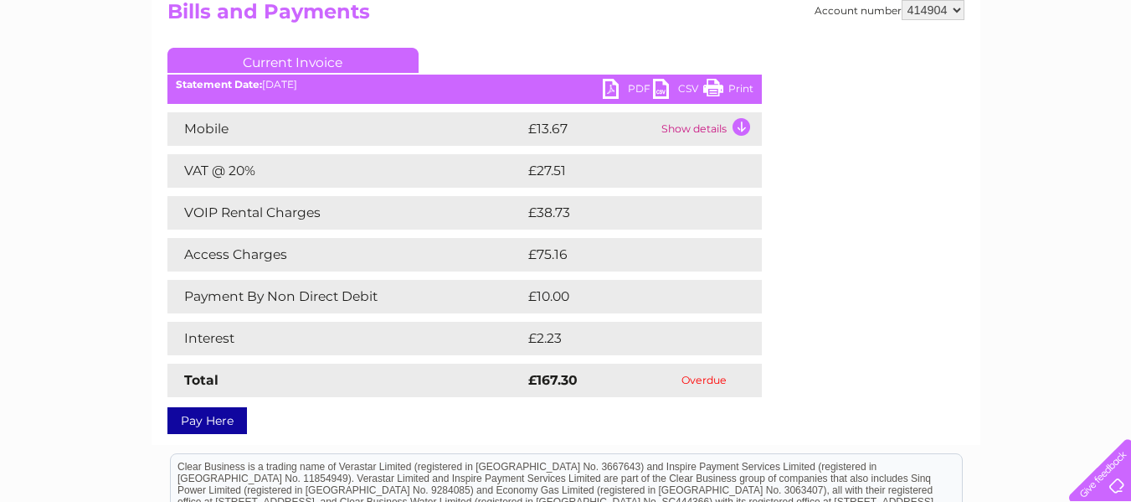
scroll to position [201, 0]
